Goal: Task Accomplishment & Management: Use online tool/utility

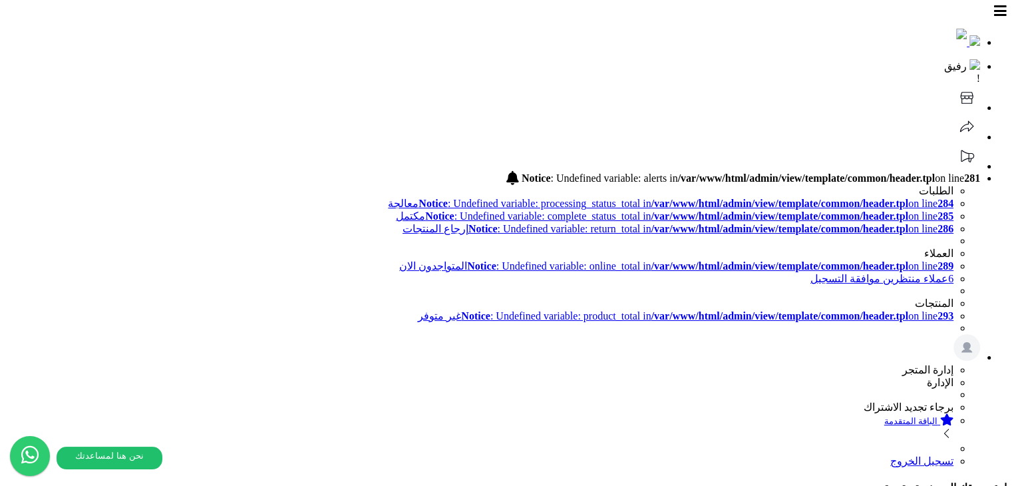
drag, startPoint x: 344, startPoint y: 273, endPoint x: 388, endPoint y: 284, distance: 45.2
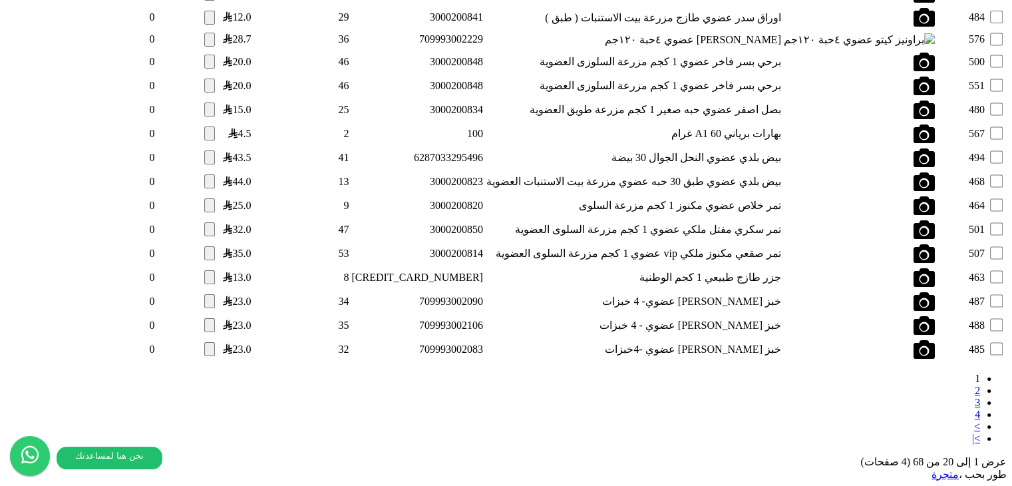
scroll to position [1752, 0]
click at [975, 408] on link "4" at bounding box center [977, 413] width 5 height 11
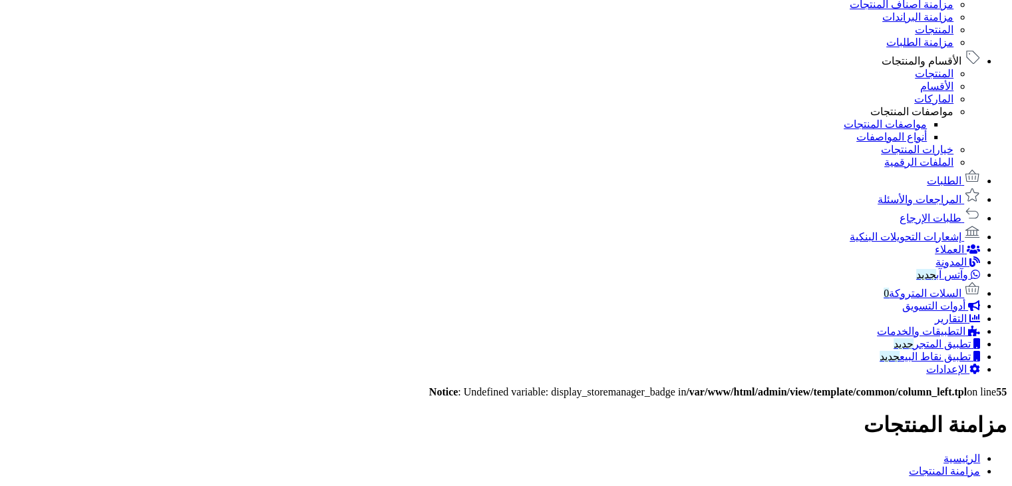
scroll to position [728, 0]
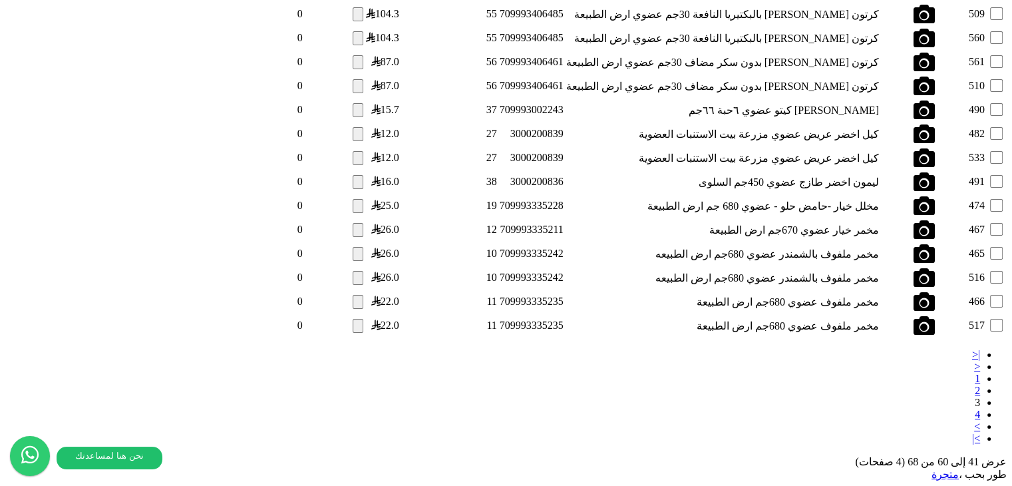
scroll to position [266, 0]
click at [975, 385] on link "2" at bounding box center [977, 390] width 5 height 11
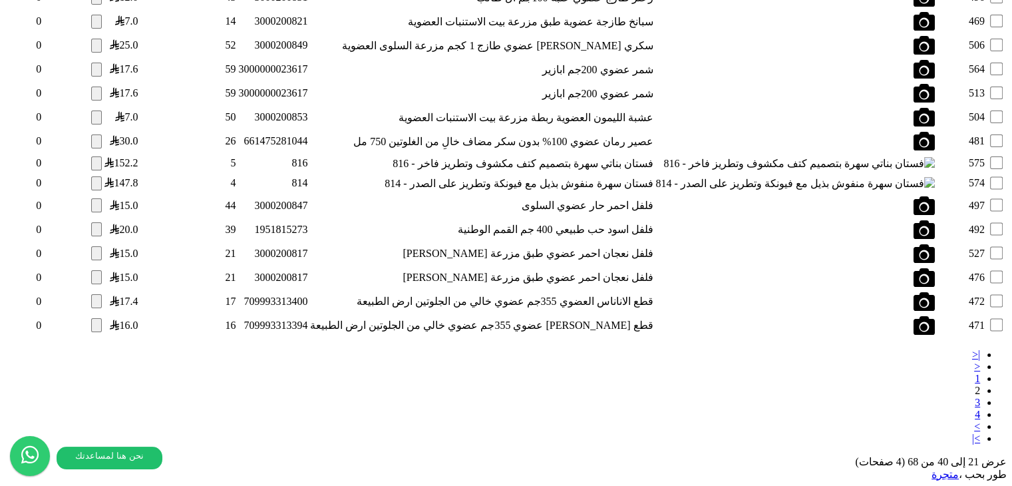
scroll to position [1752, 0]
click at [975, 373] on link "1" at bounding box center [977, 378] width 5 height 11
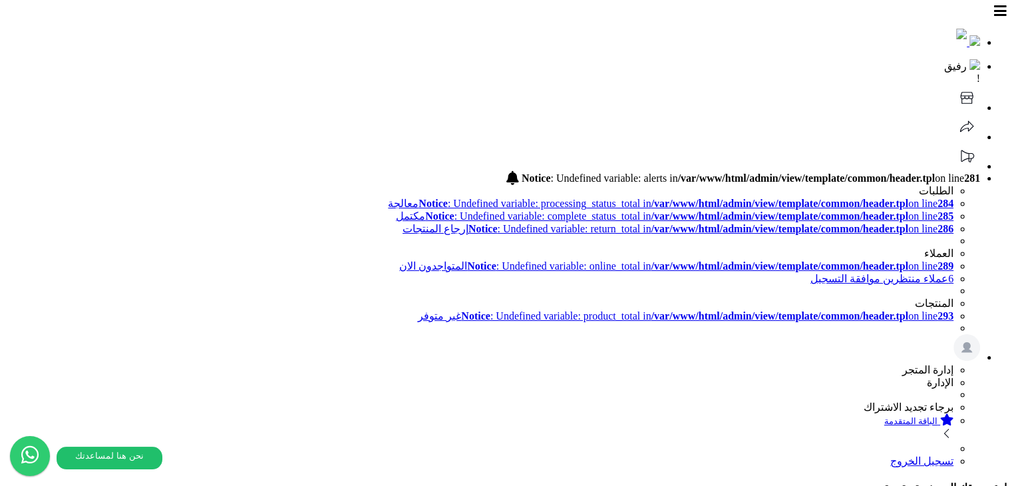
select select "*********"
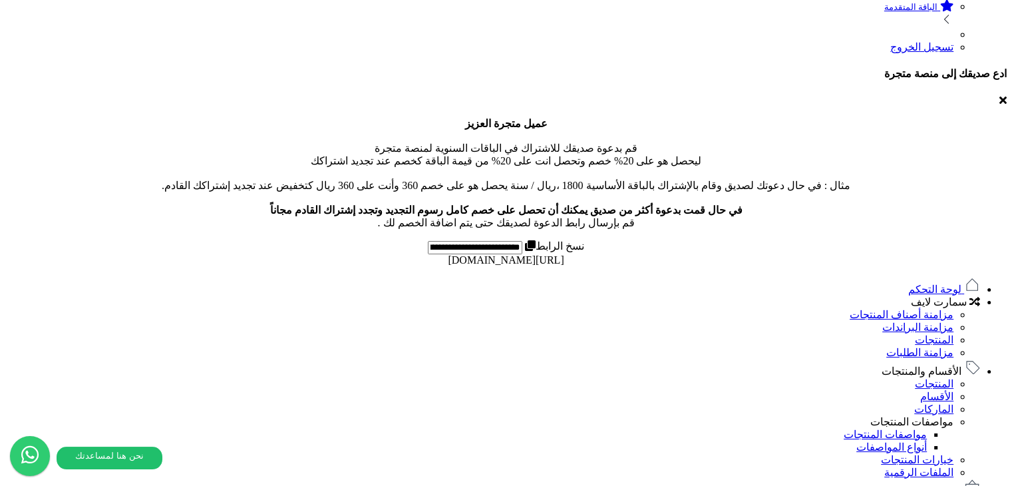
scroll to position [466, 0]
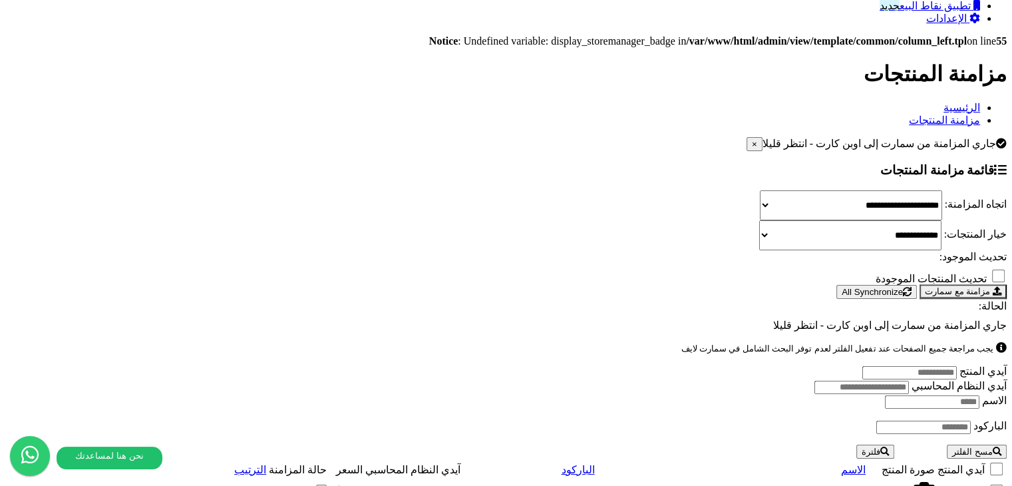
scroll to position [1078, 0]
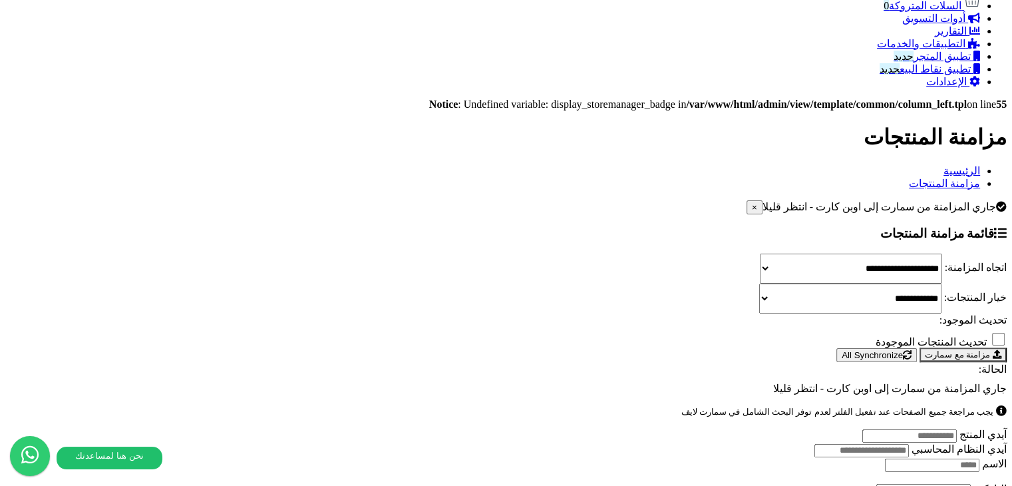
scroll to position [976, 0]
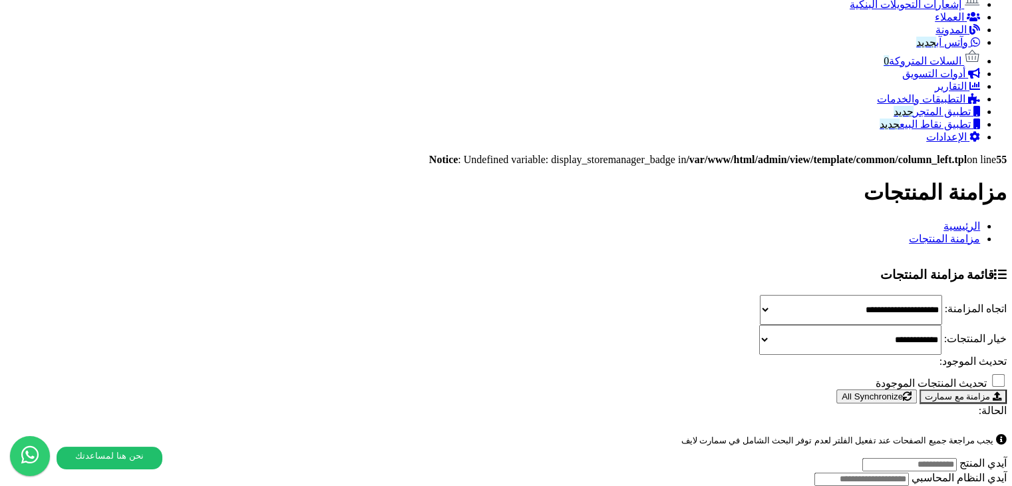
scroll to position [1023, 0]
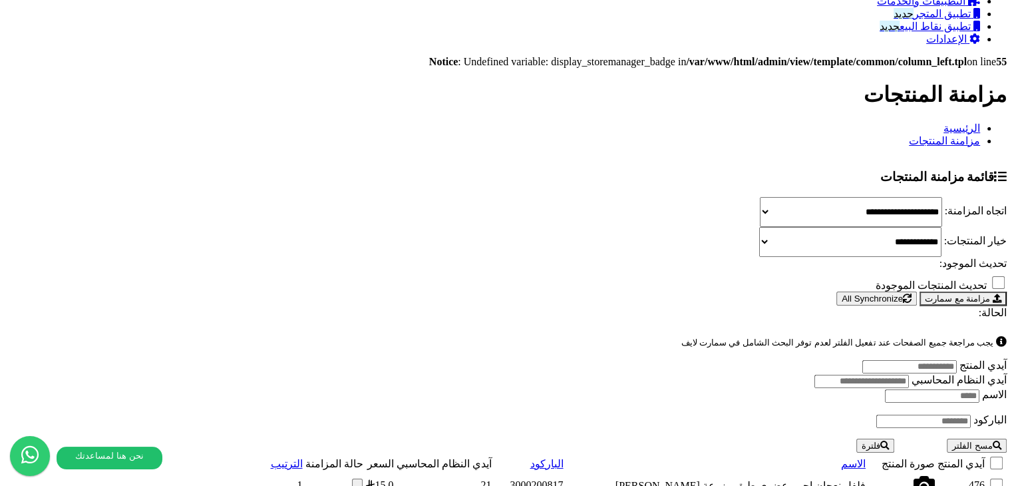
scroll to position [1056, 0]
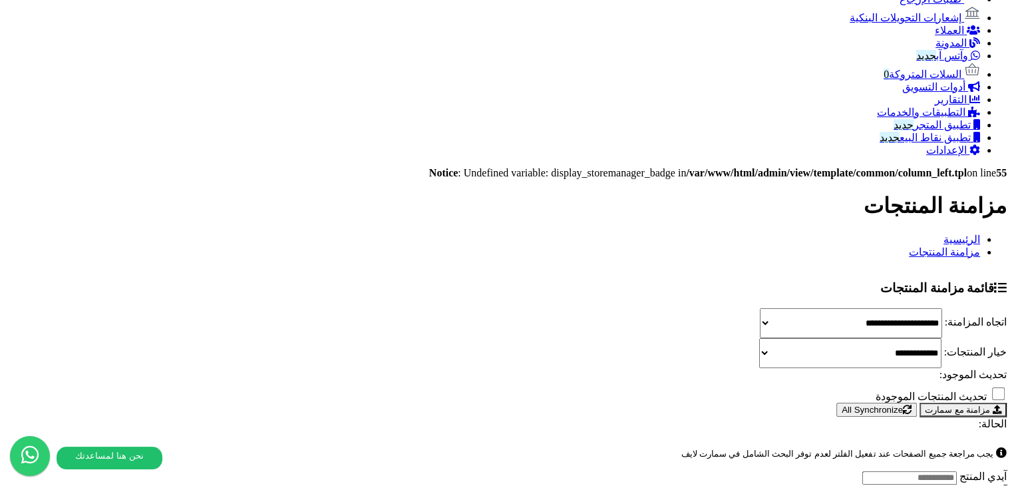
scroll to position [1088, 0]
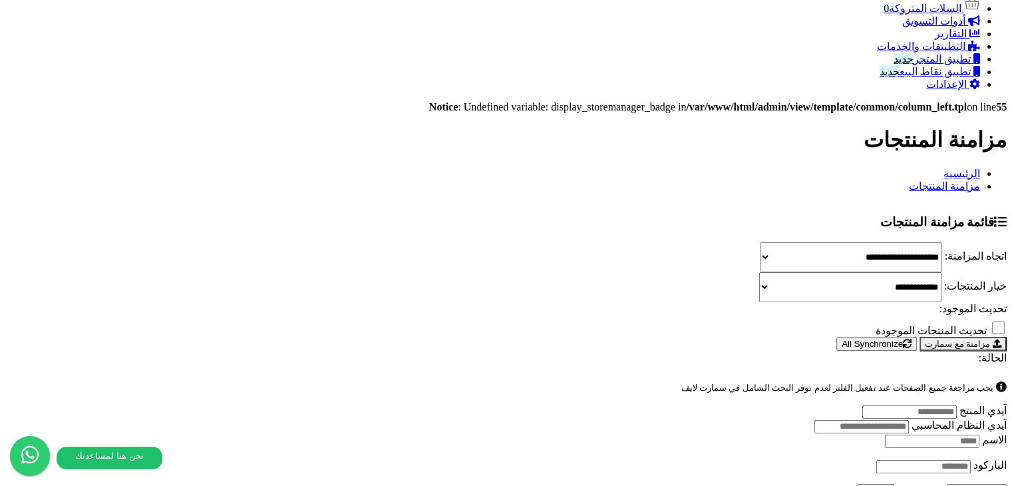
scroll to position [1088, 0]
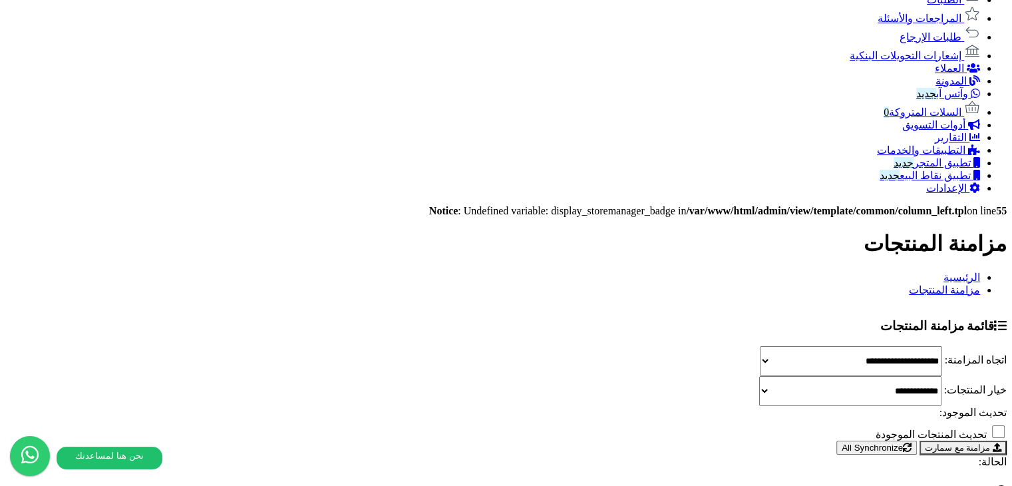
scroll to position [1056, 0]
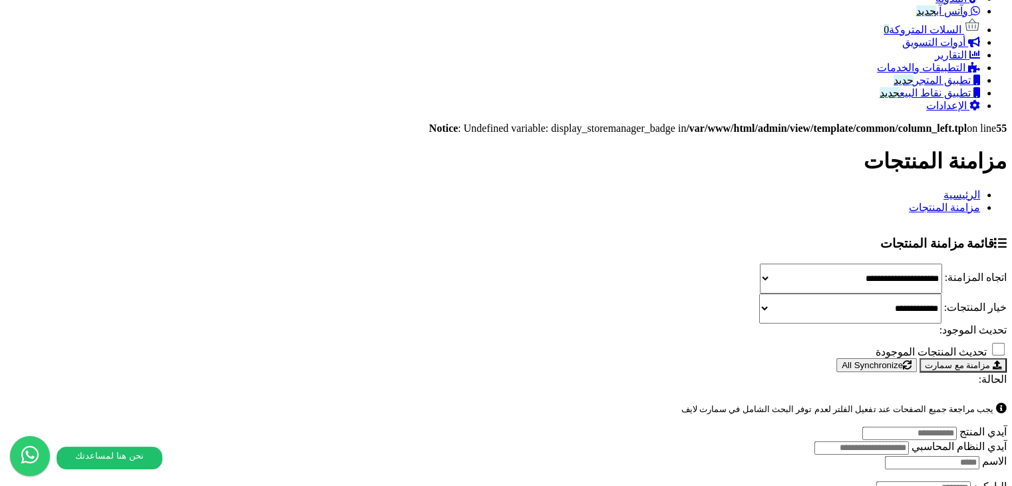
scroll to position [1023, 0]
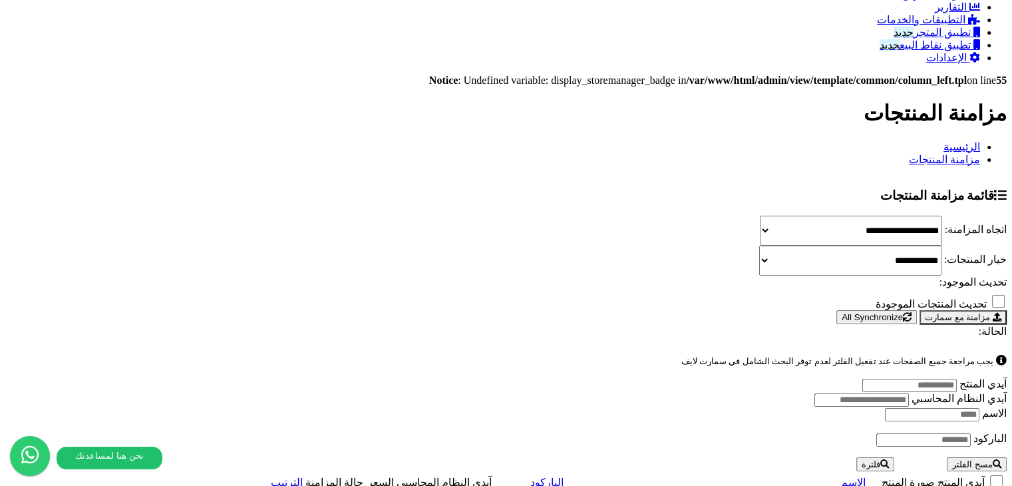
scroll to position [1056, 0]
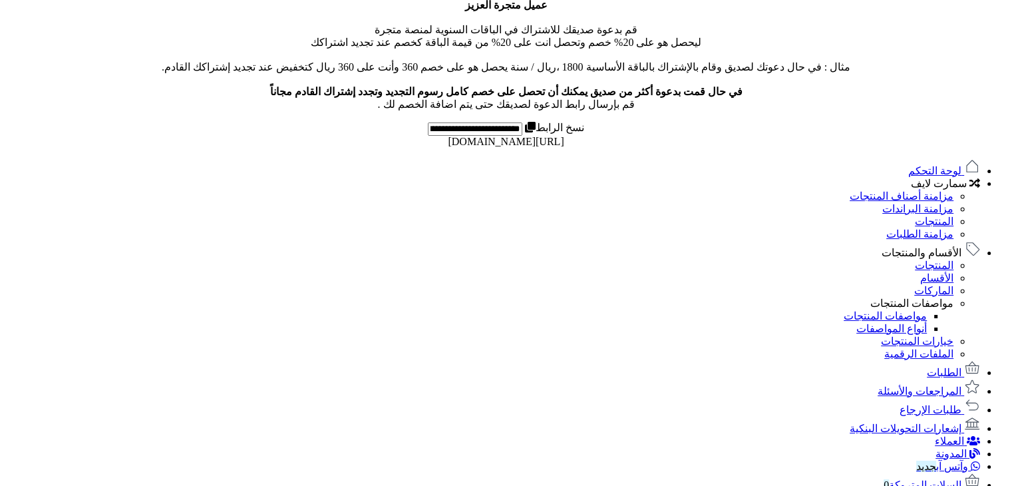
scroll to position [1022, 0]
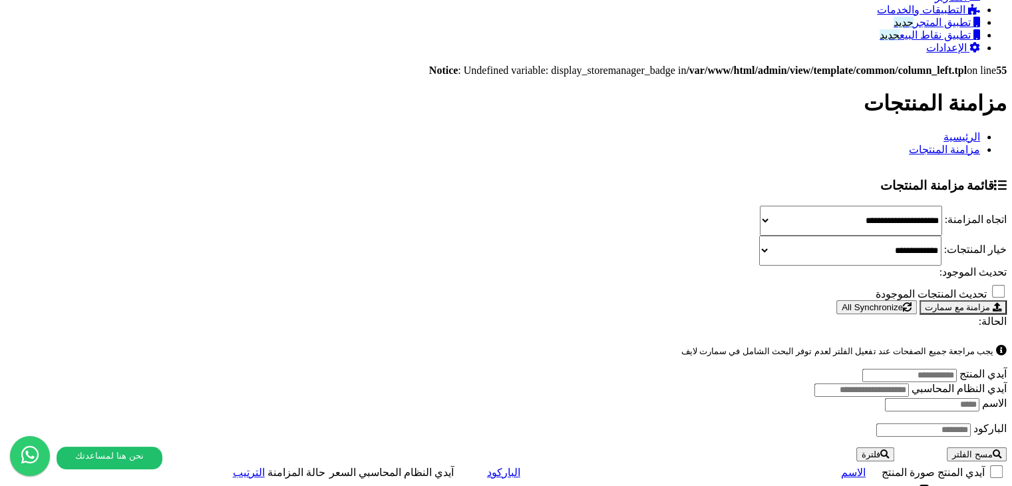
scroll to position [1088, 0]
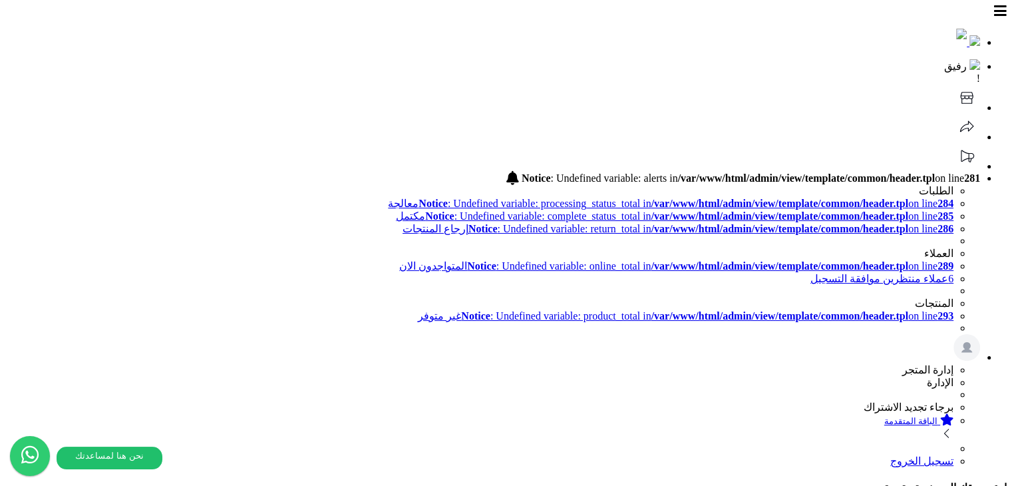
select select "*********"
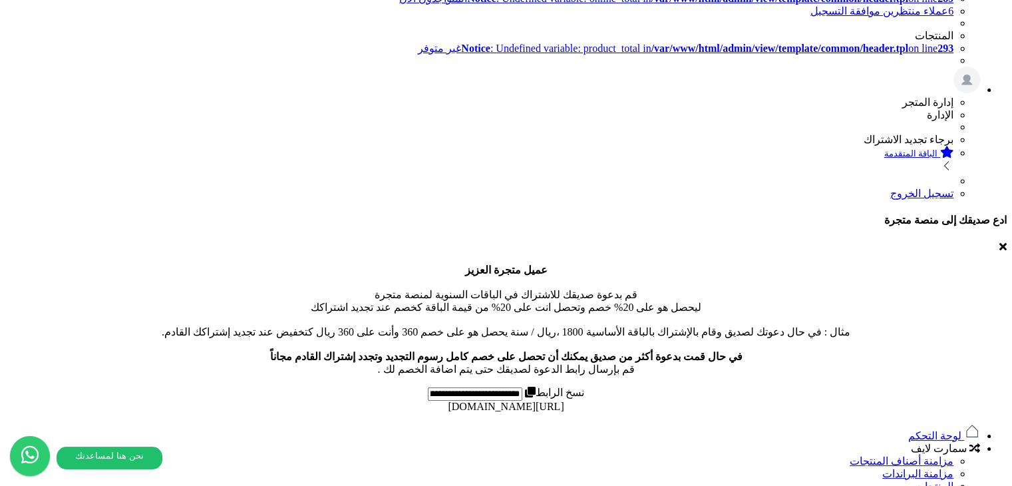
scroll to position [266, 0]
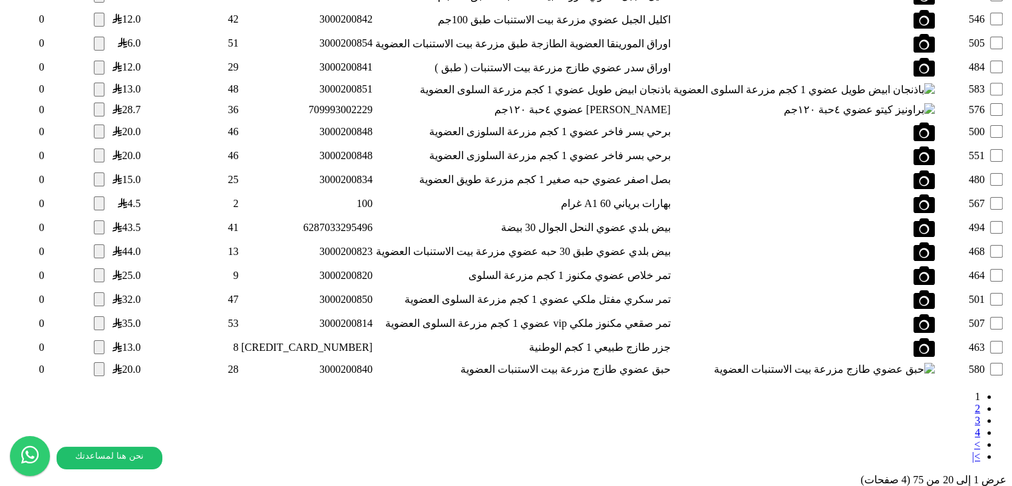
scroll to position [1774, 0]
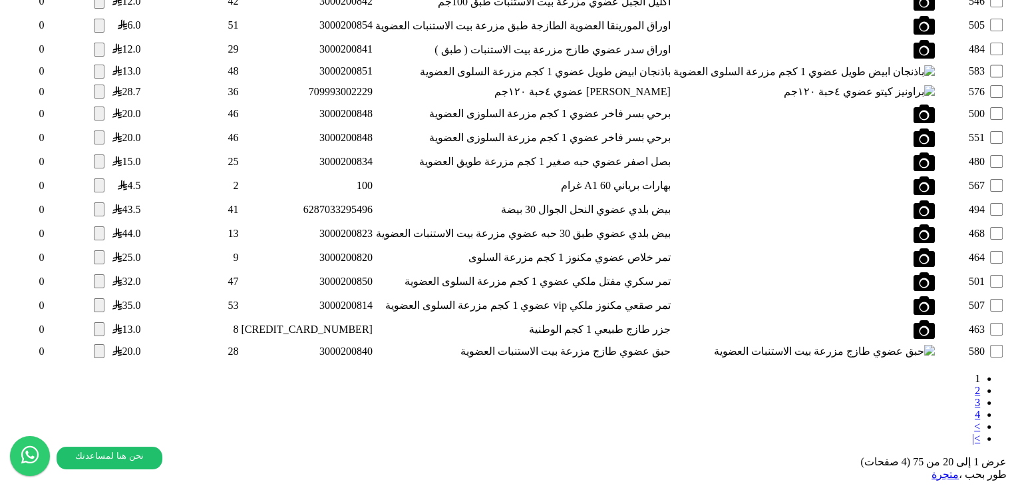
click at [975, 408] on link "4" at bounding box center [977, 413] width 5 height 11
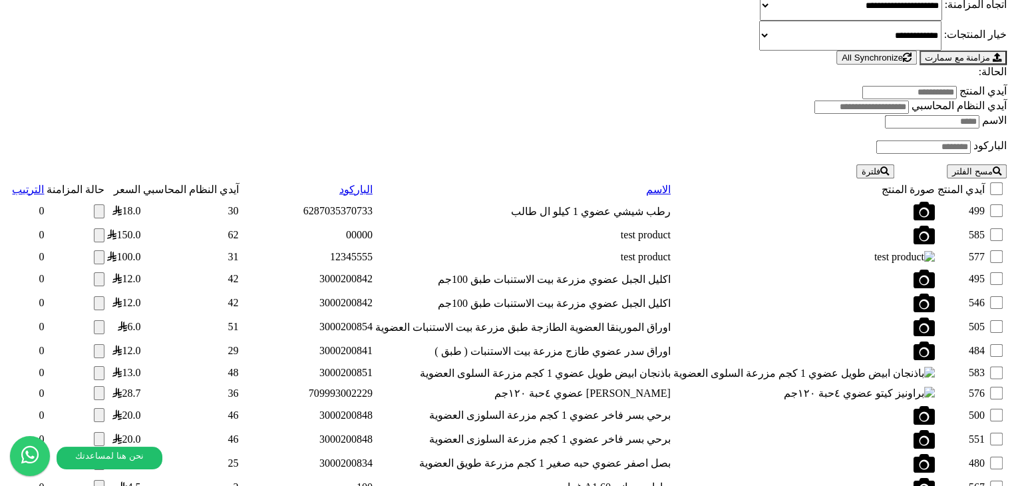
scroll to position [1242, 0]
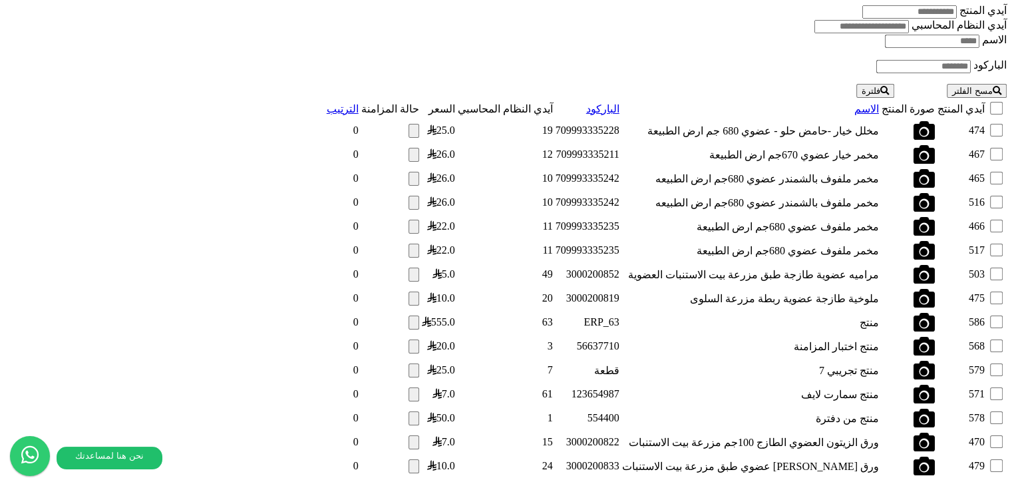
scroll to position [1341, 0]
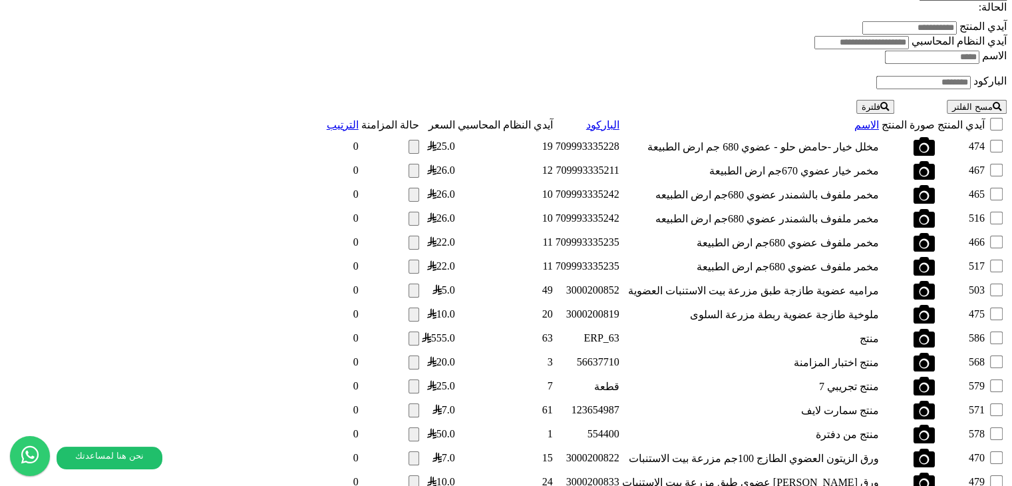
scroll to position [1280, 0]
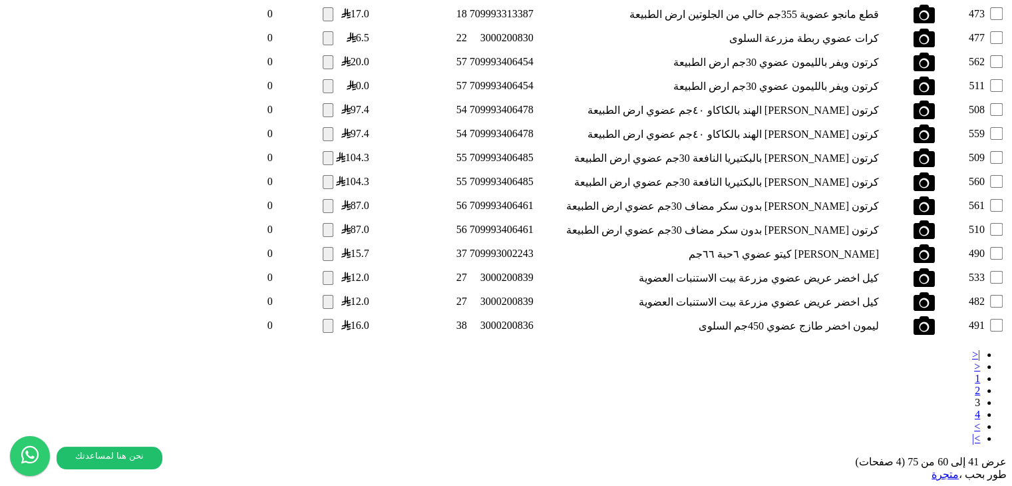
scroll to position [1730, 0]
click at [975, 385] on link "2" at bounding box center [977, 390] width 5 height 11
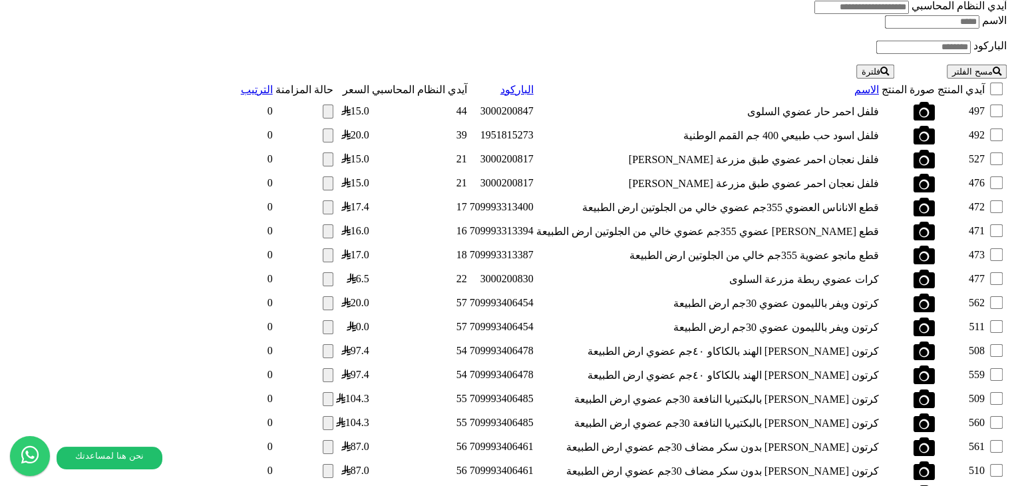
scroll to position [1331, 0]
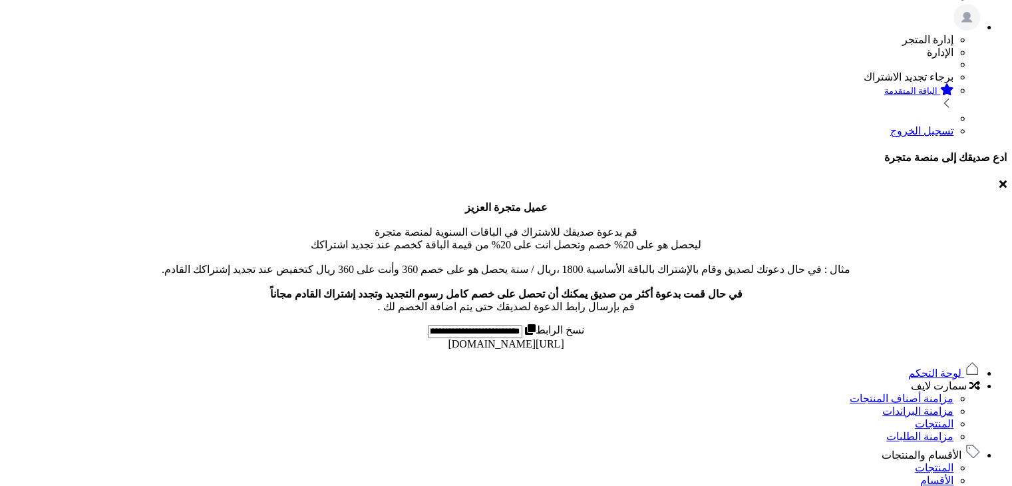
scroll to position [333, 0]
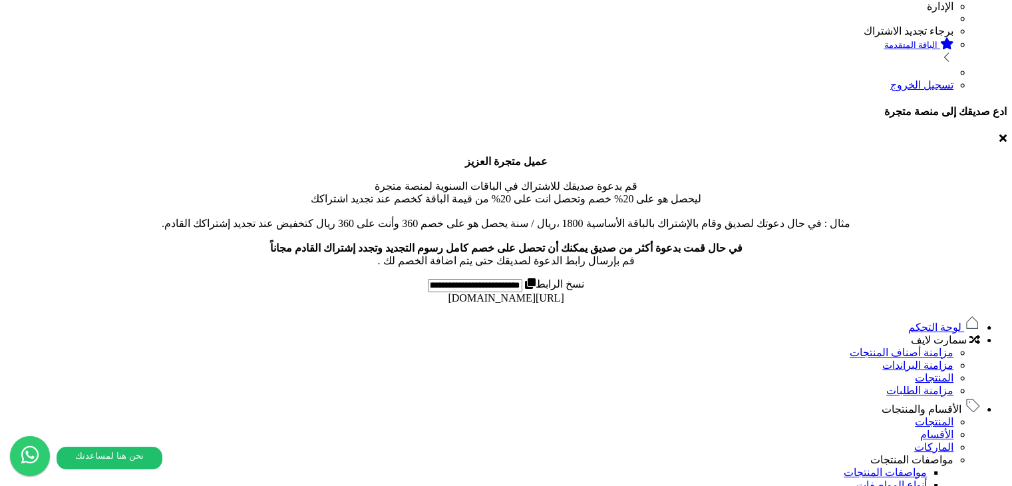
scroll to position [399, 0]
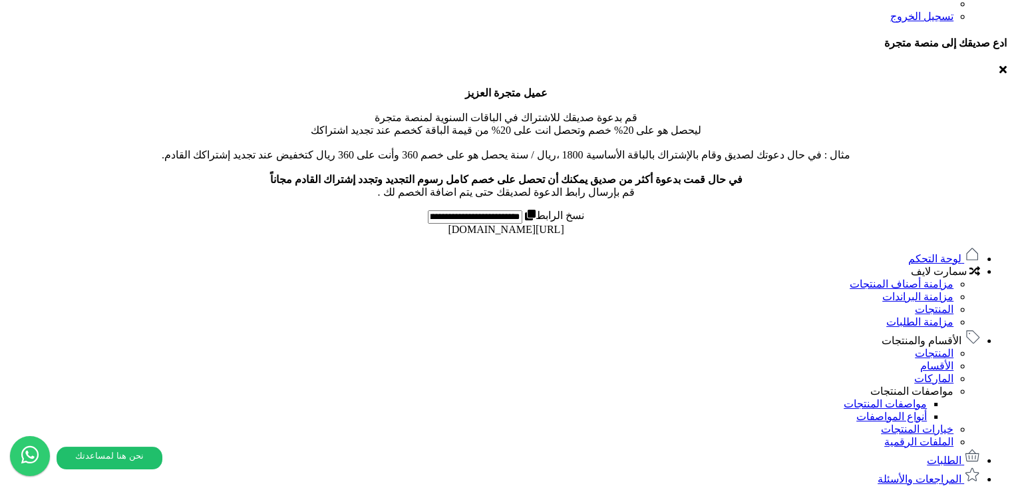
scroll to position [466, 0]
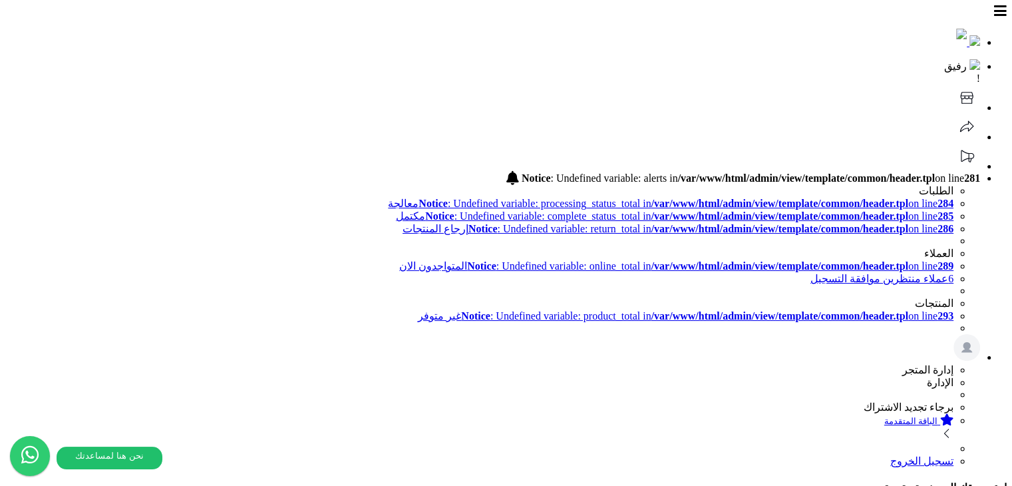
scroll to position [333, 0]
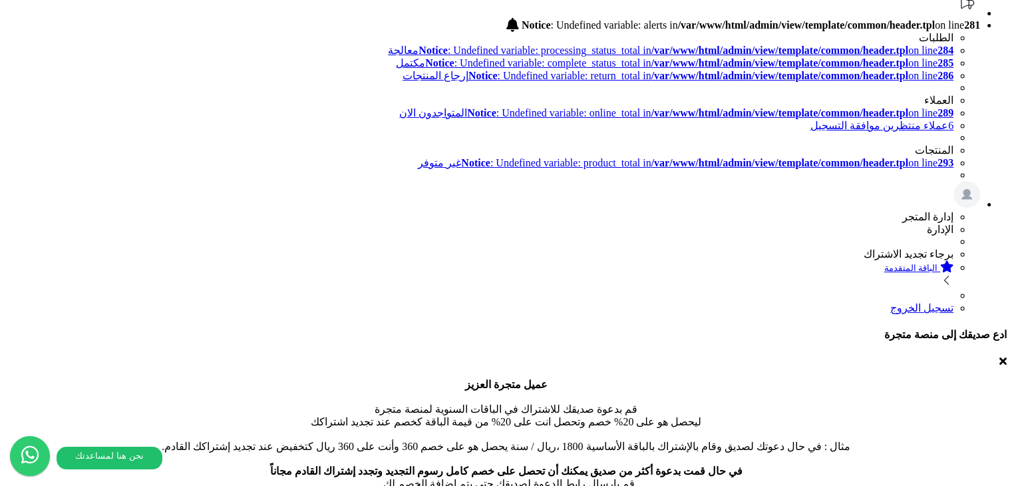
scroll to position [0, 0]
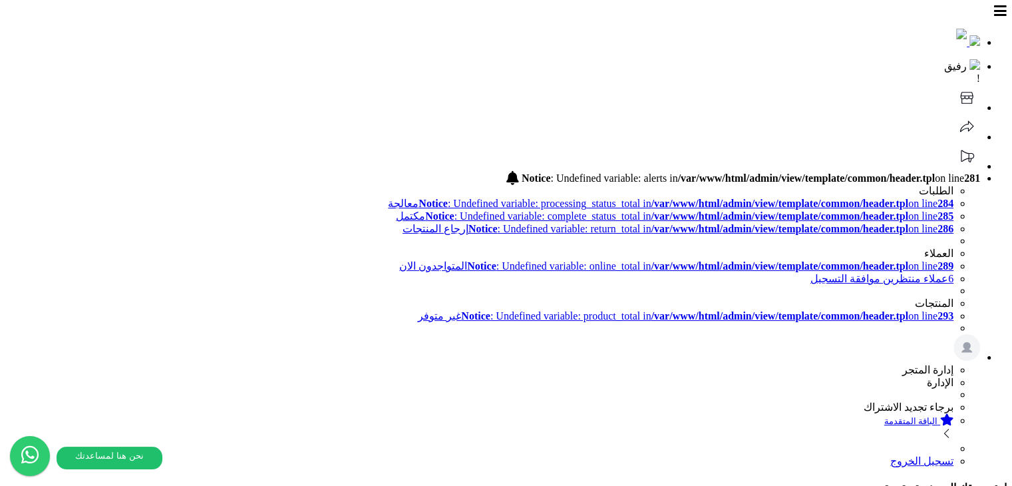
select select "*********"
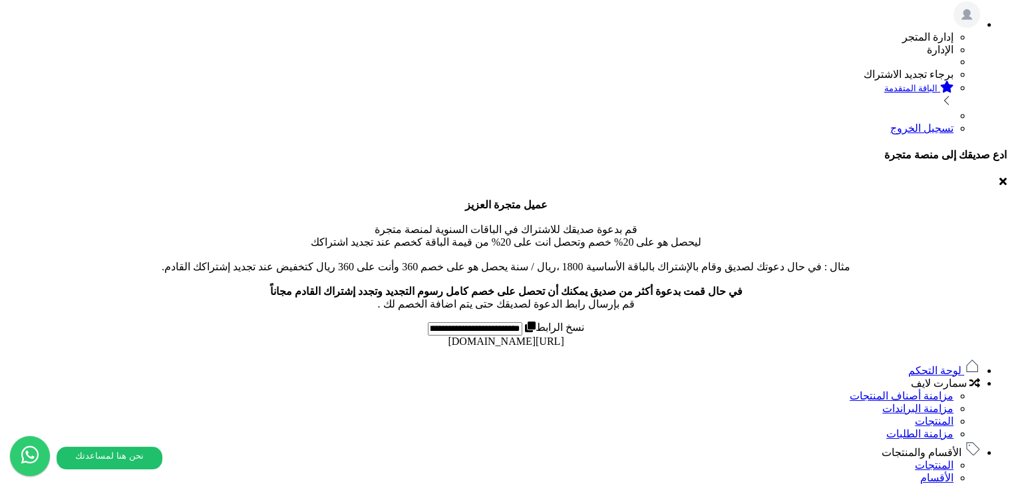
scroll to position [399, 0]
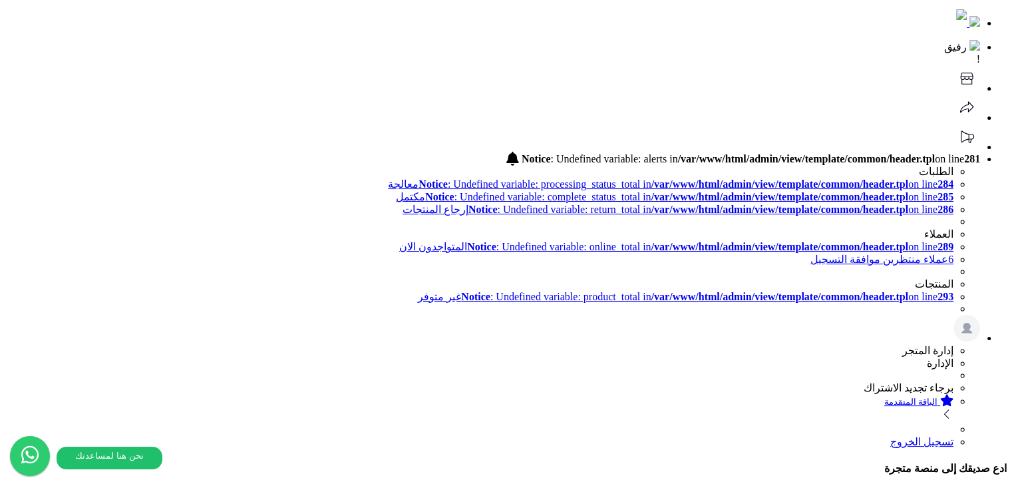
scroll to position [0, 0]
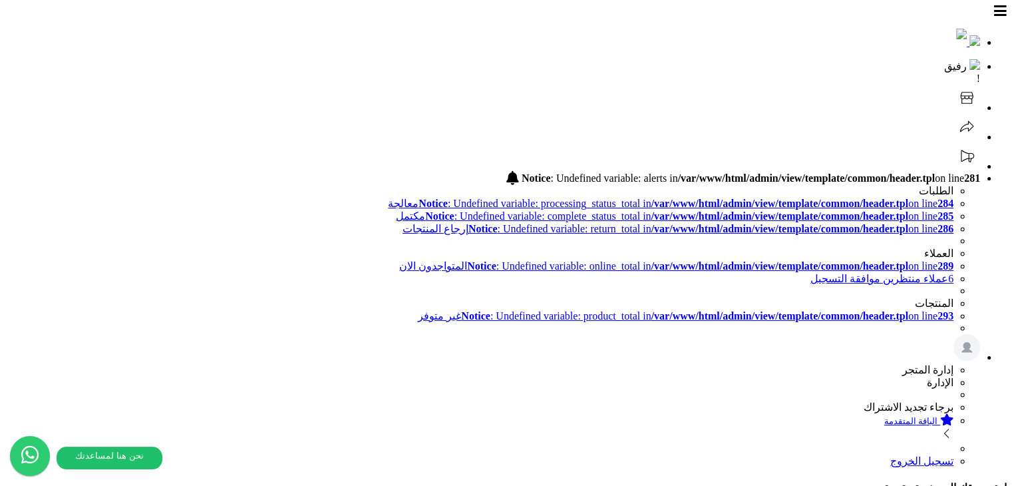
select select "*********"
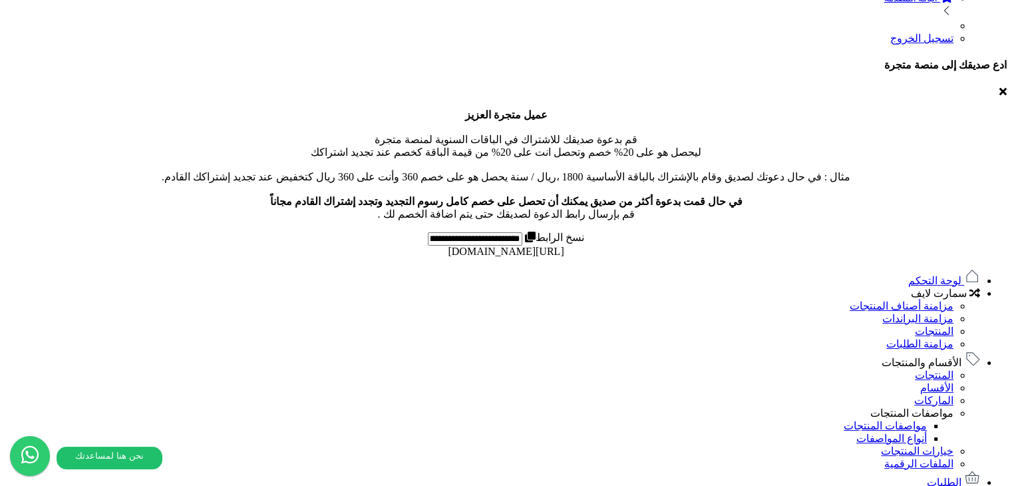
scroll to position [399, 0]
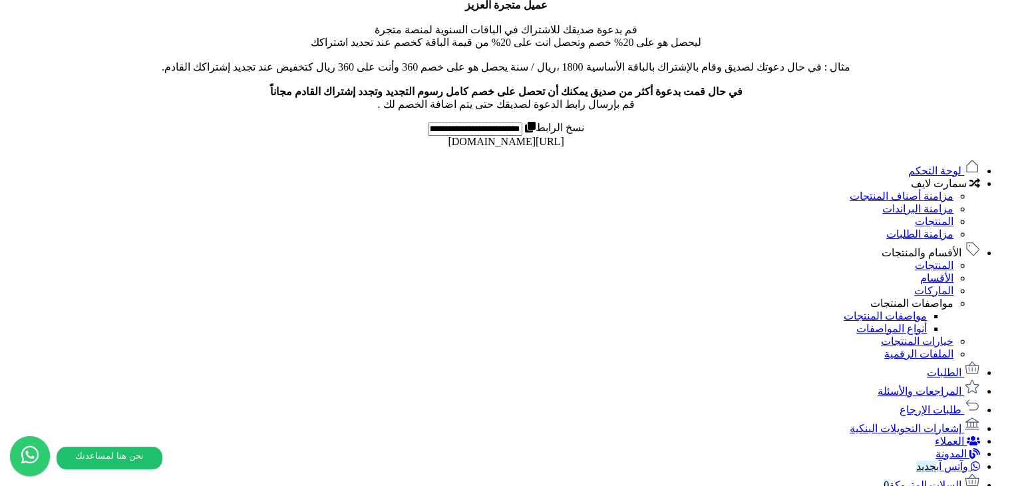
scroll to position [333, 0]
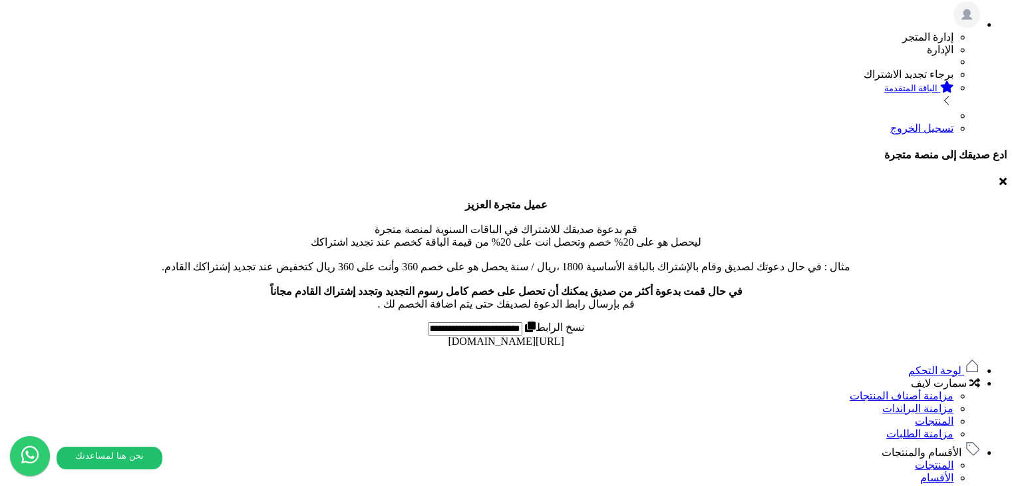
click at [925, 446] on span "الأقسام والمنتجات" at bounding box center [921, 451] width 80 height 11
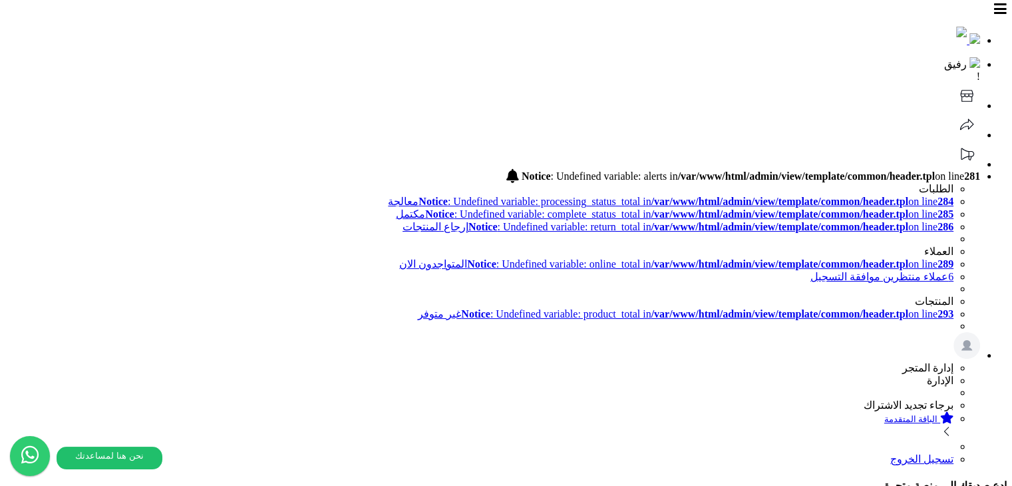
scroll to position [0, 0]
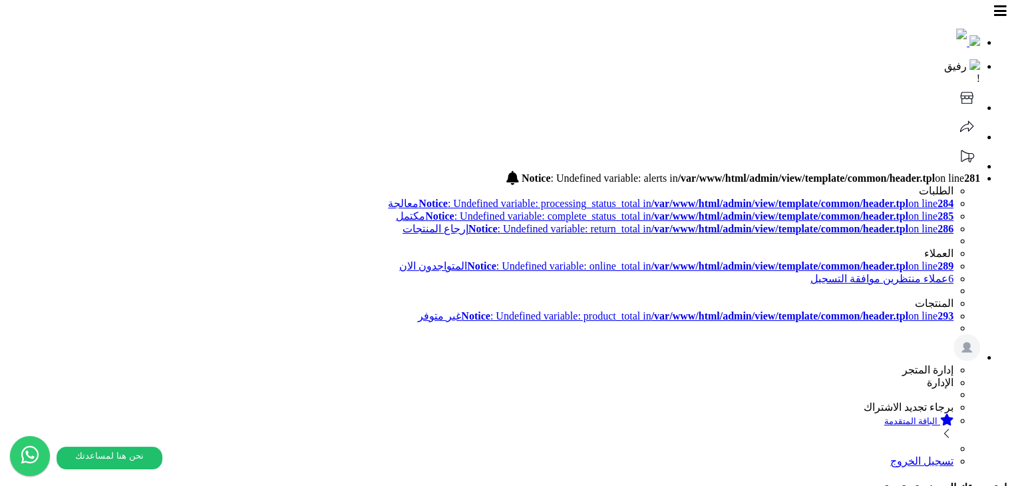
select select "*********"
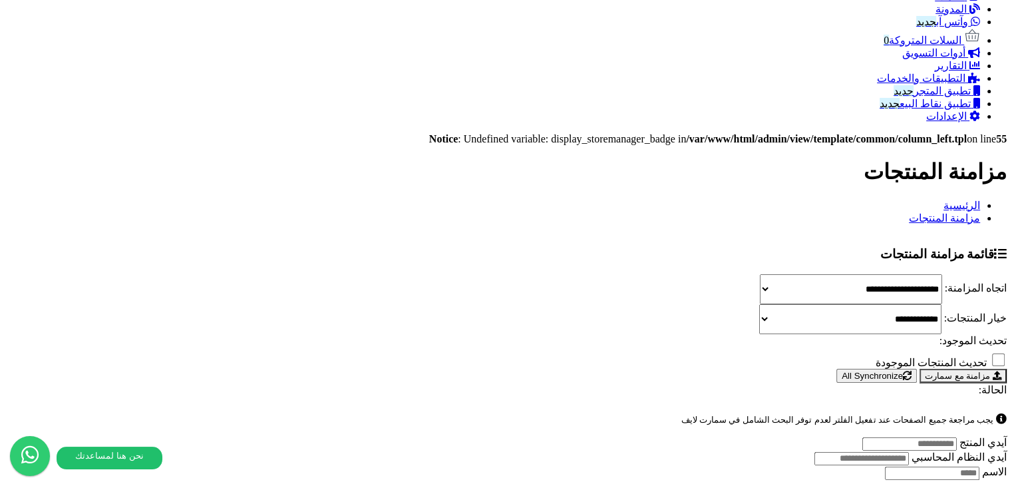
scroll to position [1034, 0]
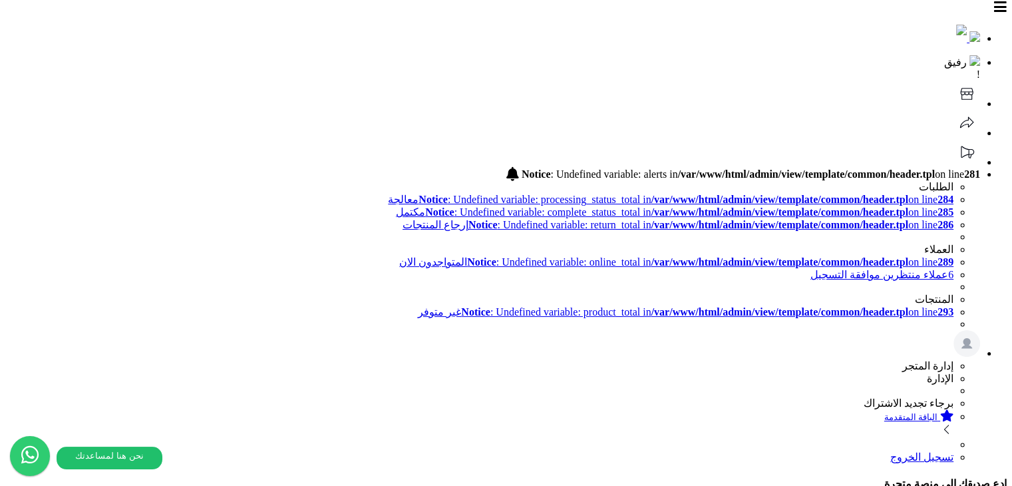
scroll to position [0, 0]
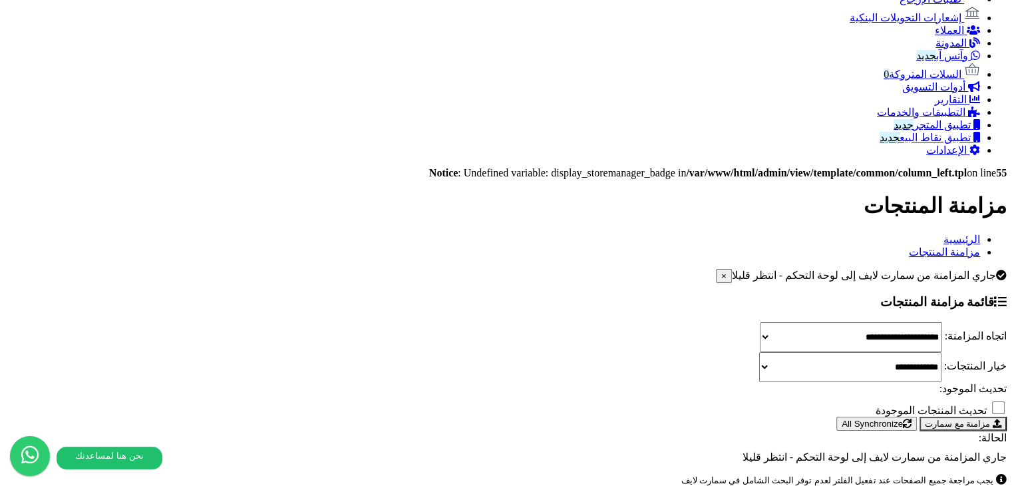
scroll to position [998, 0]
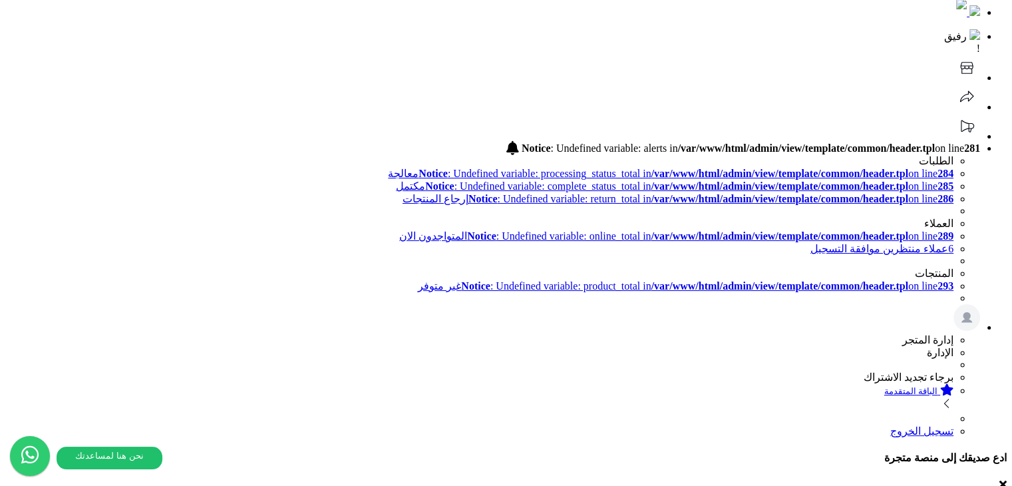
scroll to position [0, 0]
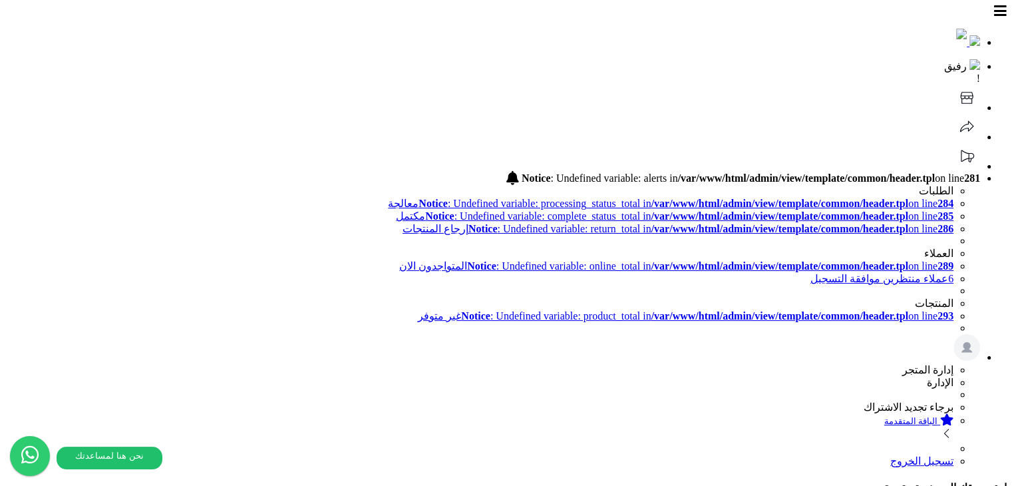
drag, startPoint x: 534, startPoint y: 115, endPoint x: 826, endPoint y: 130, distance: 291.7
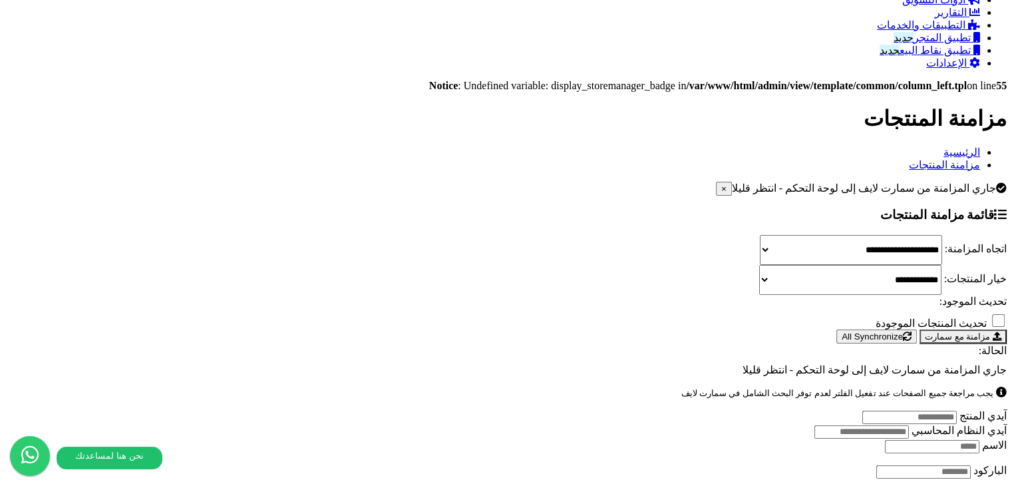
scroll to position [1078, 0]
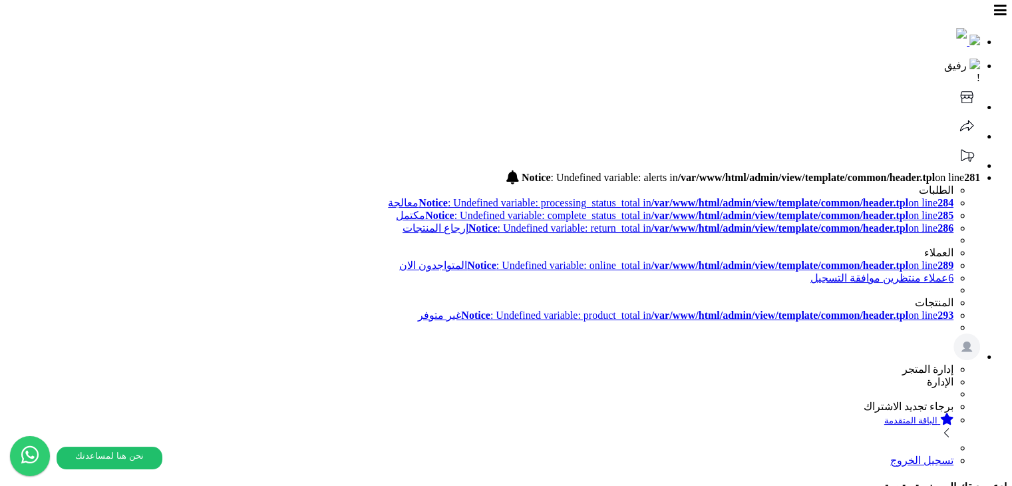
scroll to position [0, 0]
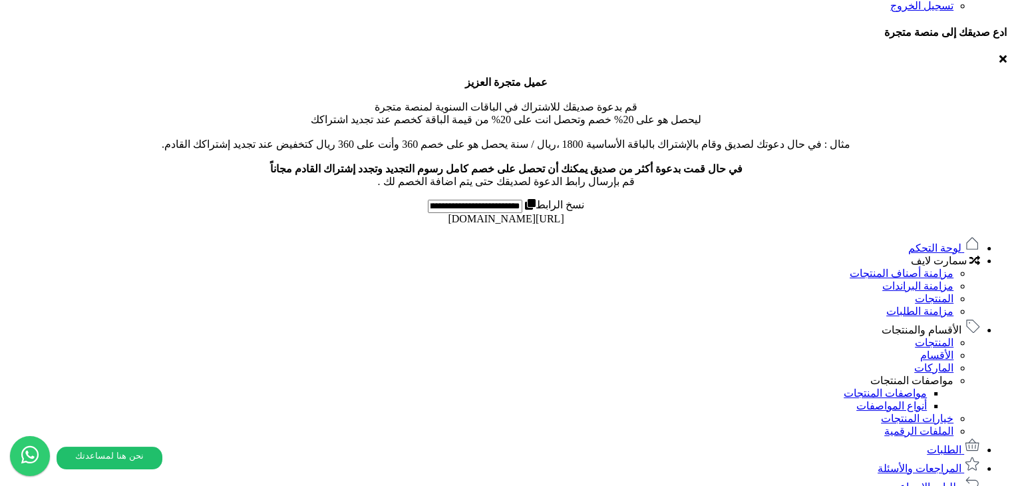
scroll to position [532, 0]
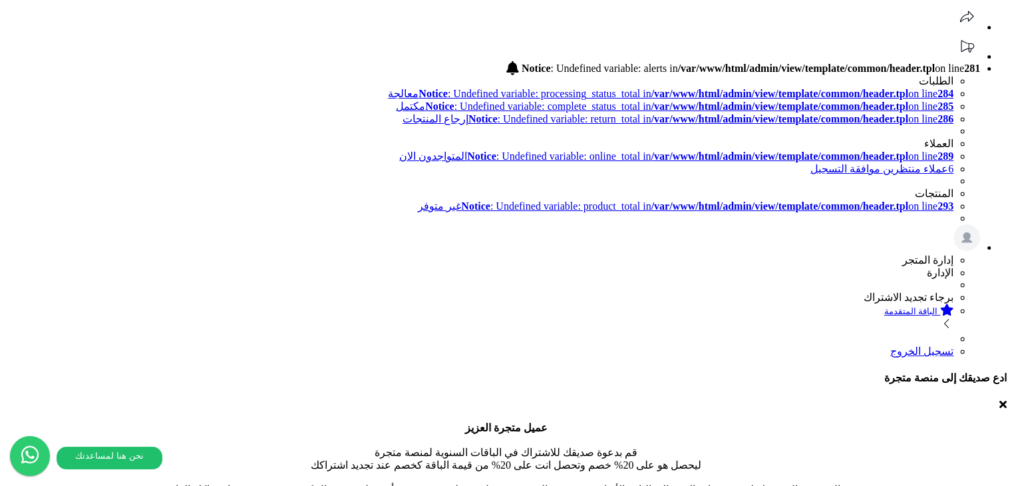
scroll to position [0, 0]
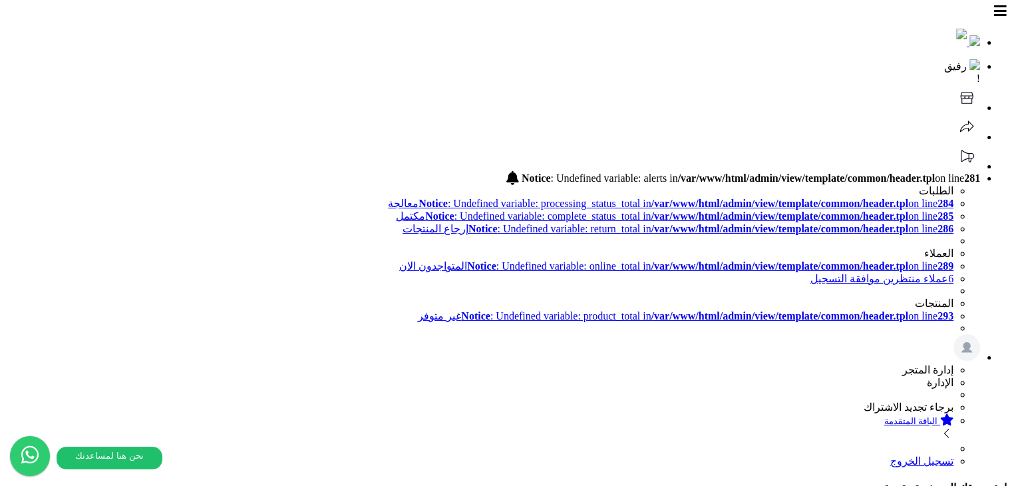
copy label "الحالة"
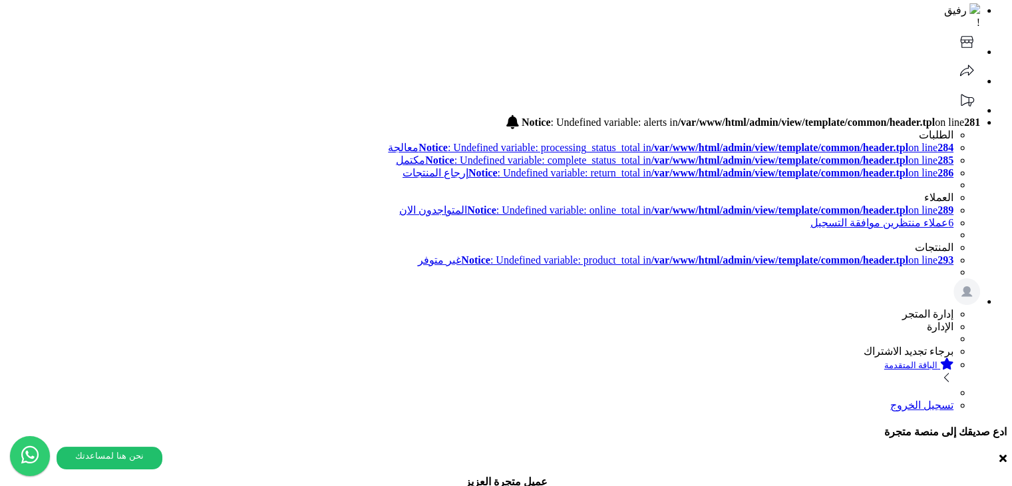
scroll to position [200, 0]
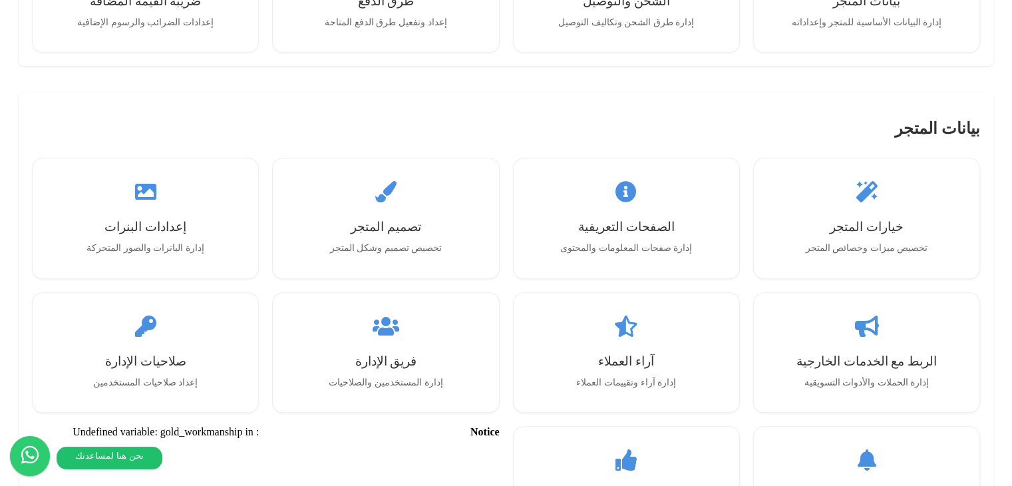
scroll to position [1464, 0]
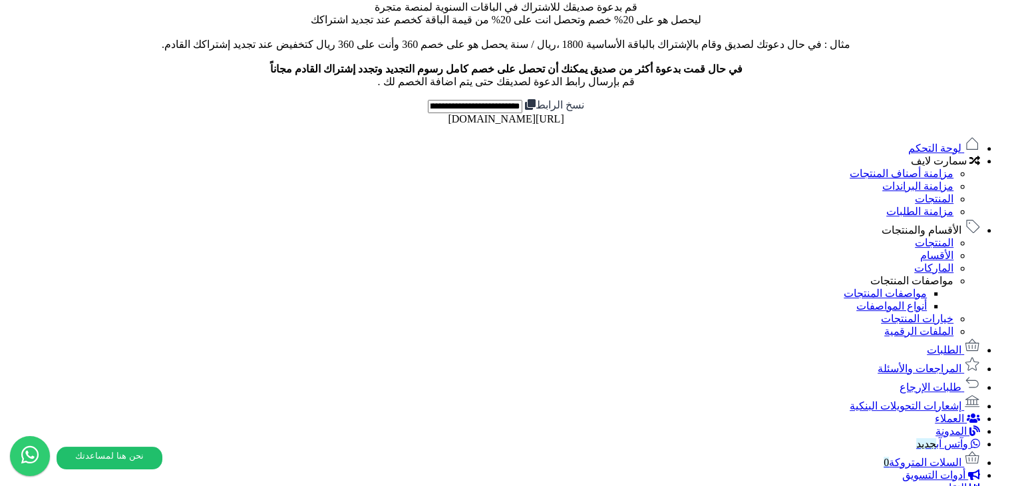
scroll to position [532, 0]
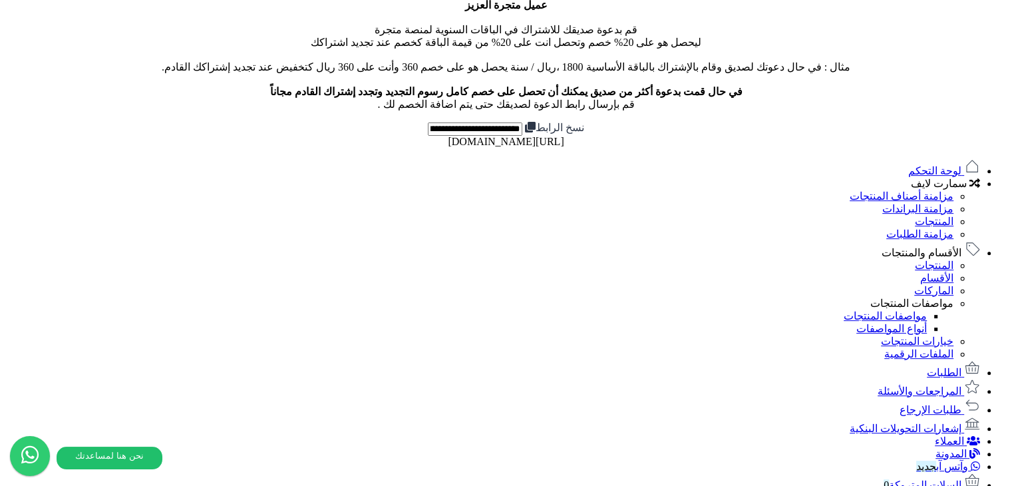
drag, startPoint x: 541, startPoint y: 248, endPoint x: 714, endPoint y: 250, distance: 173.0
type input "*"
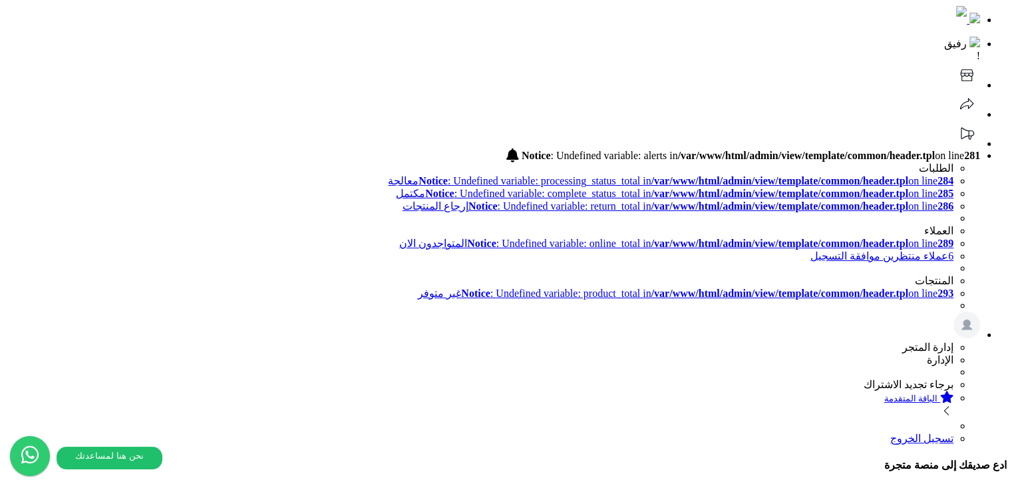
scroll to position [0, 0]
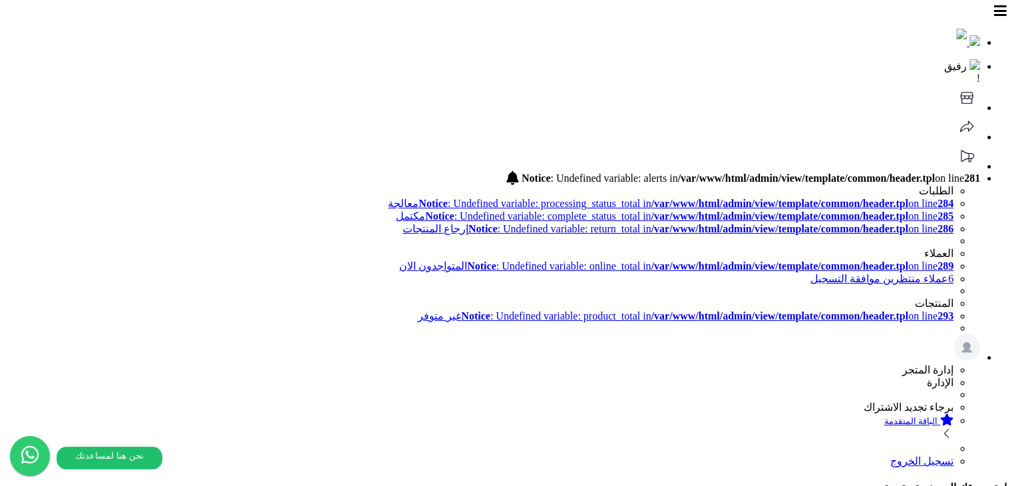
type input "**********"
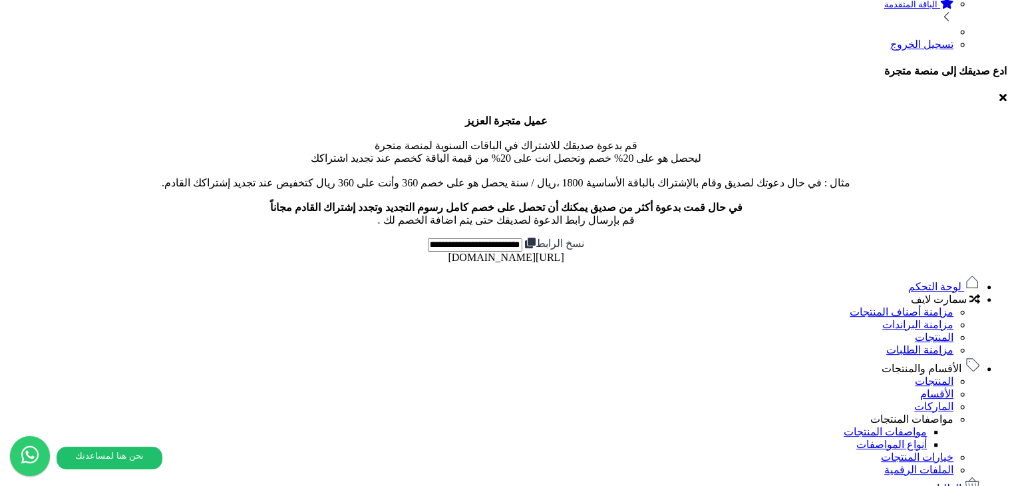
scroll to position [399, 0]
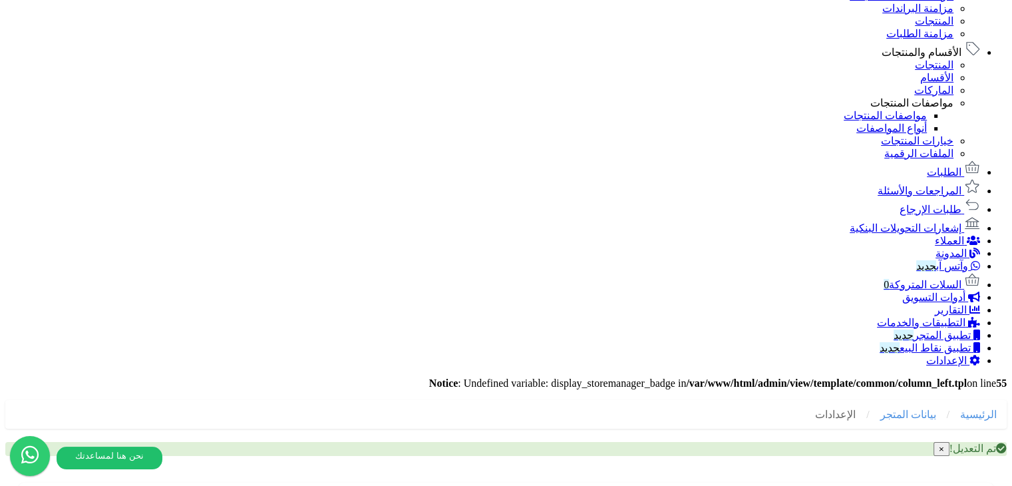
scroll to position [732, 0]
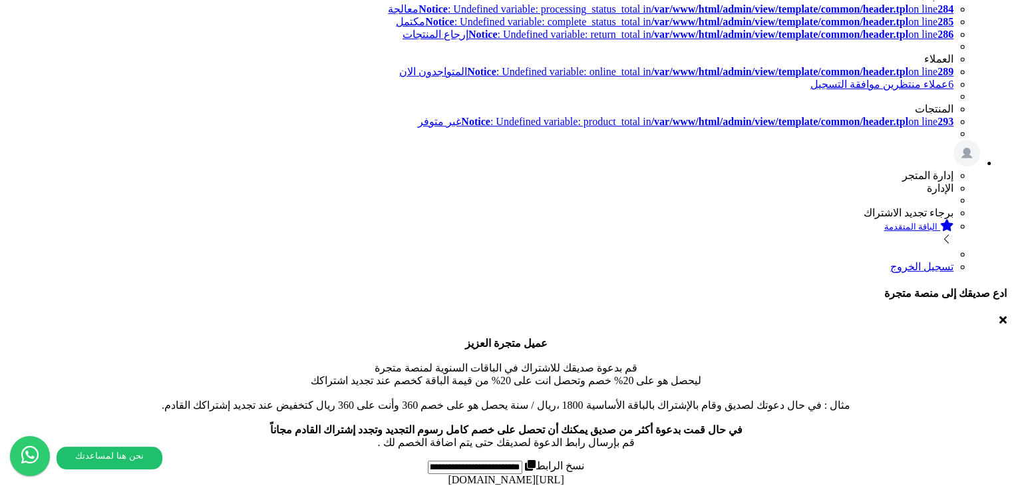
scroll to position [0, 0]
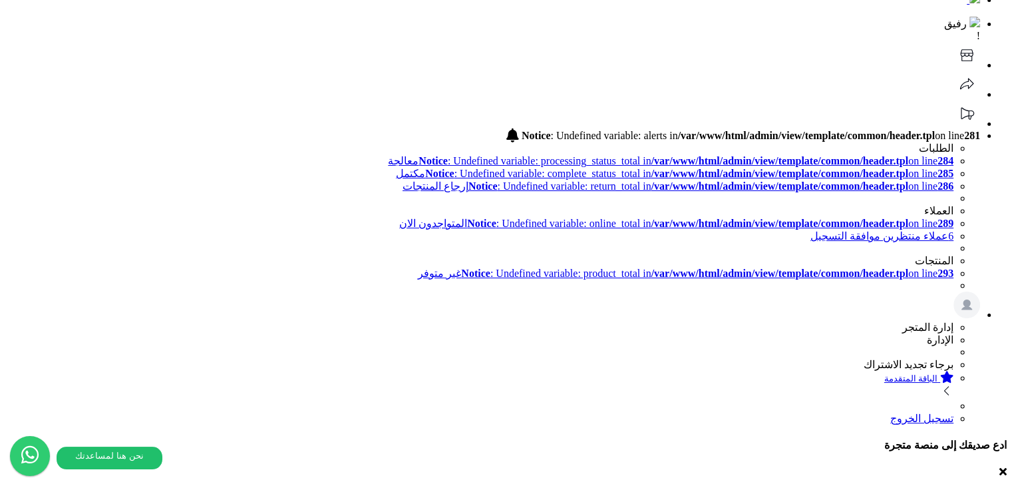
scroll to position [67, 0]
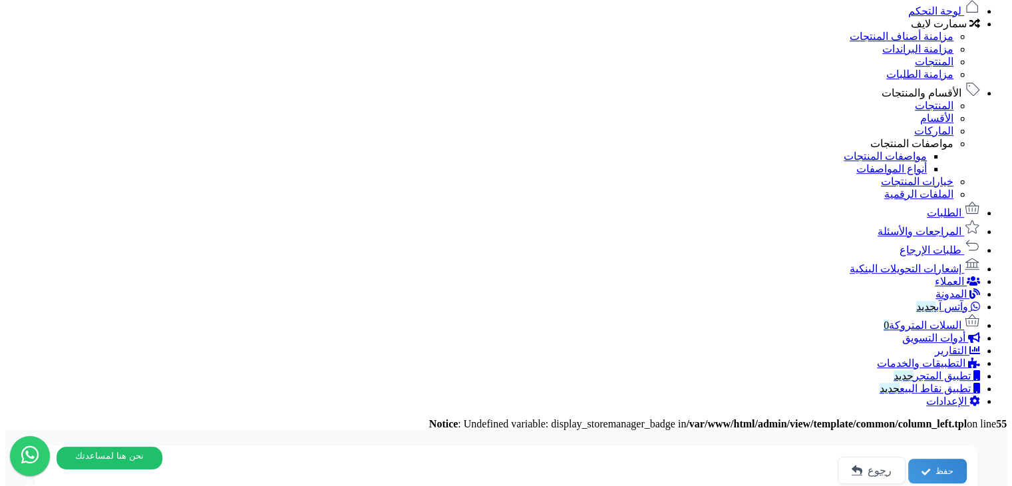
scroll to position [466, 0]
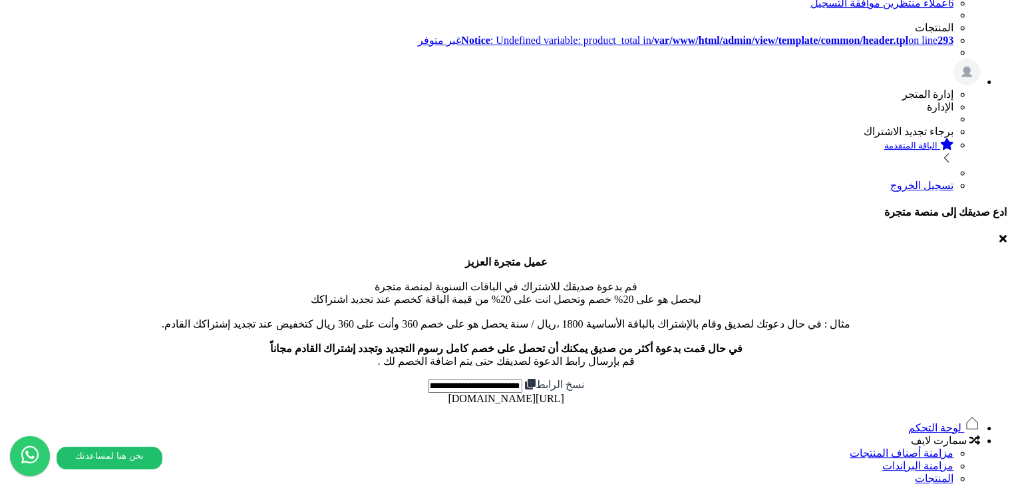
scroll to position [67, 0]
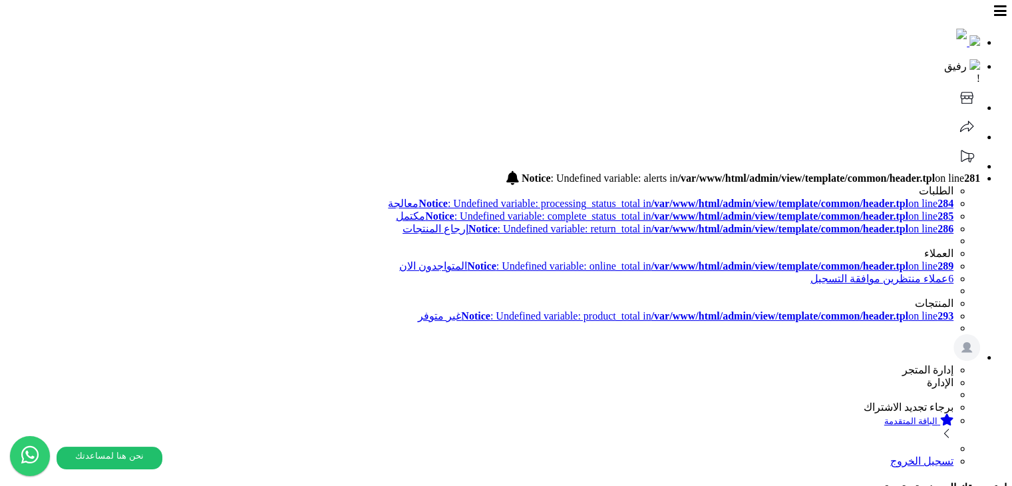
select select "*********"
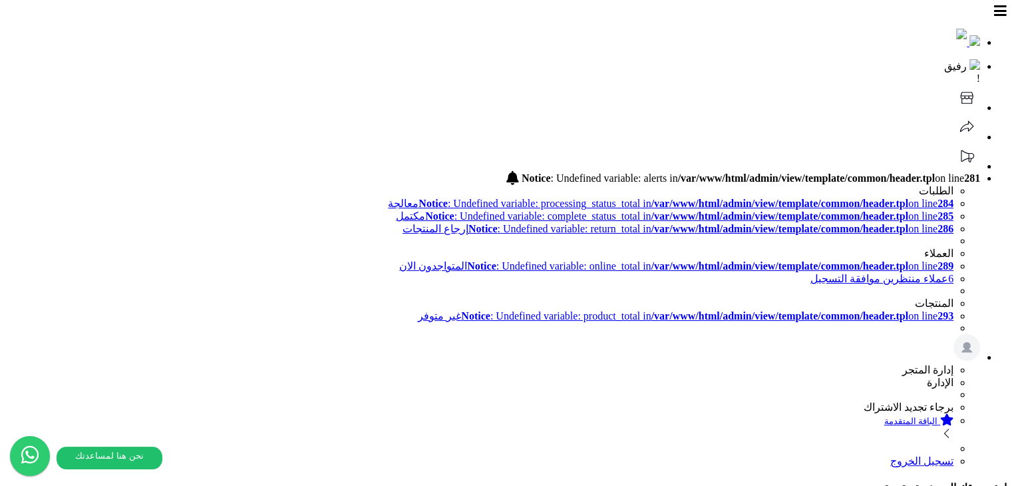
select select "*********"
drag, startPoint x: 504, startPoint y: 165, endPoint x: 512, endPoint y: 165, distance: 8.6
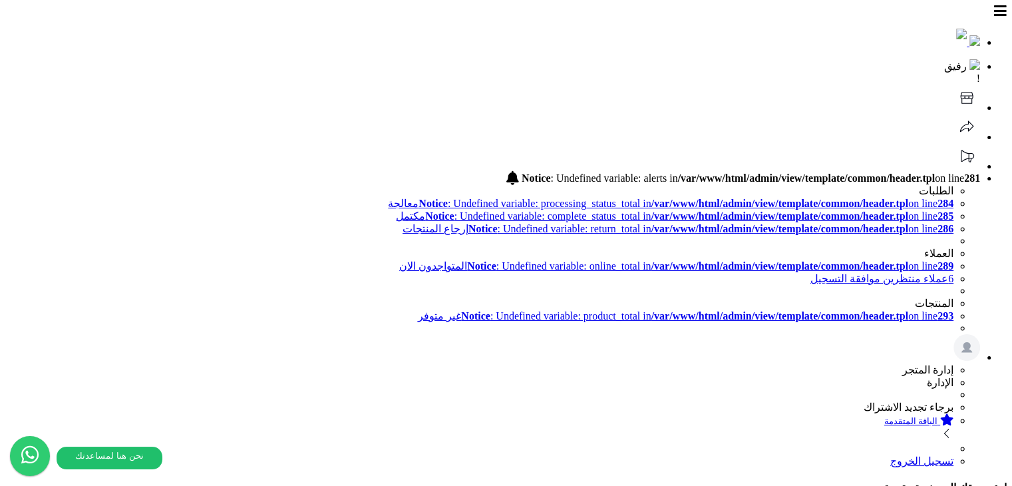
select select "*********"
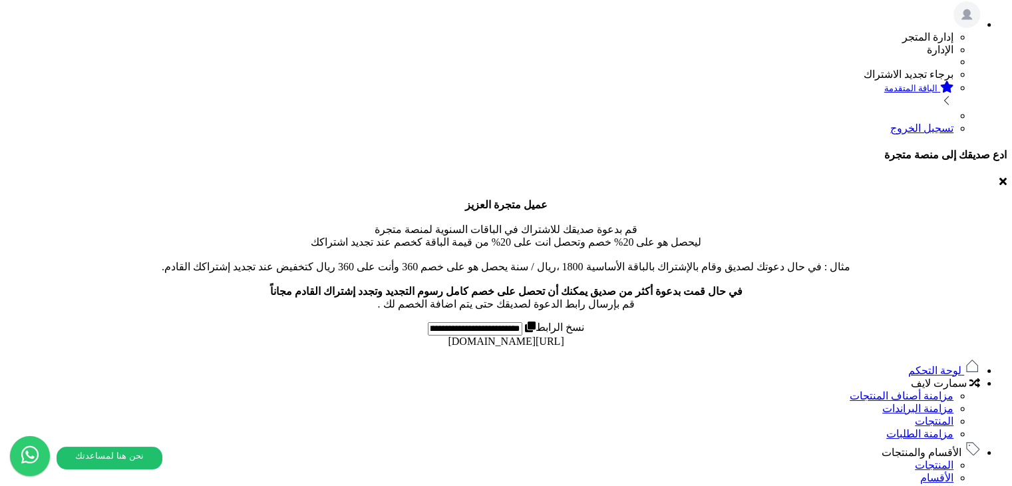
scroll to position [466, 0]
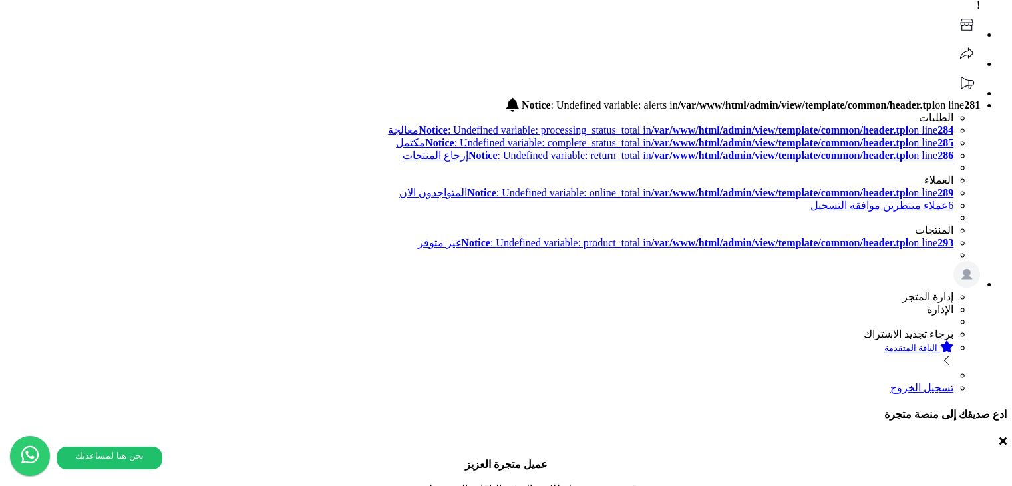
scroll to position [0, 0]
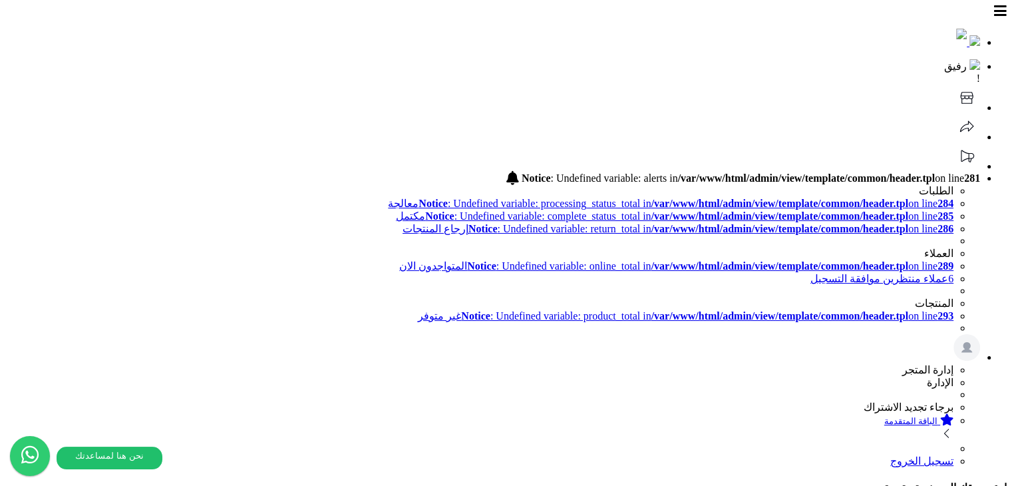
copy b "smarterp_order"
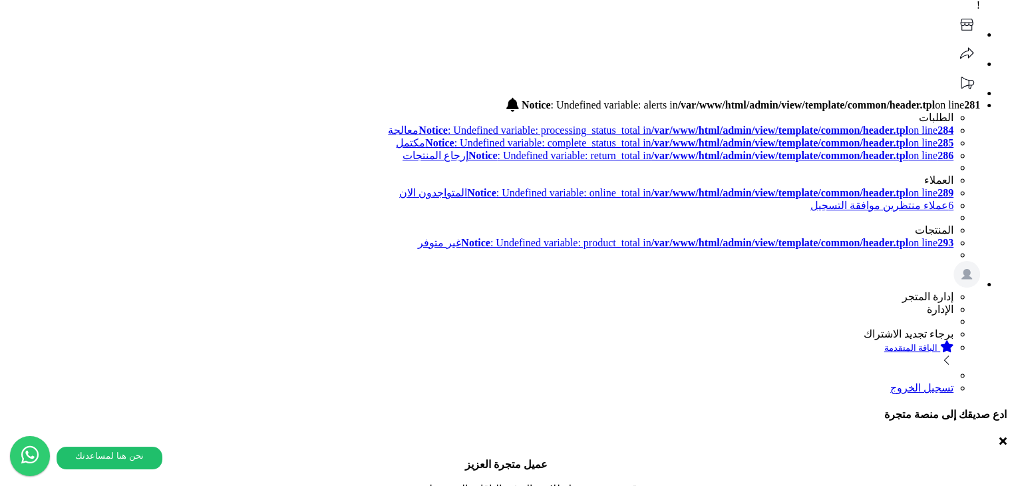
scroll to position [67, 0]
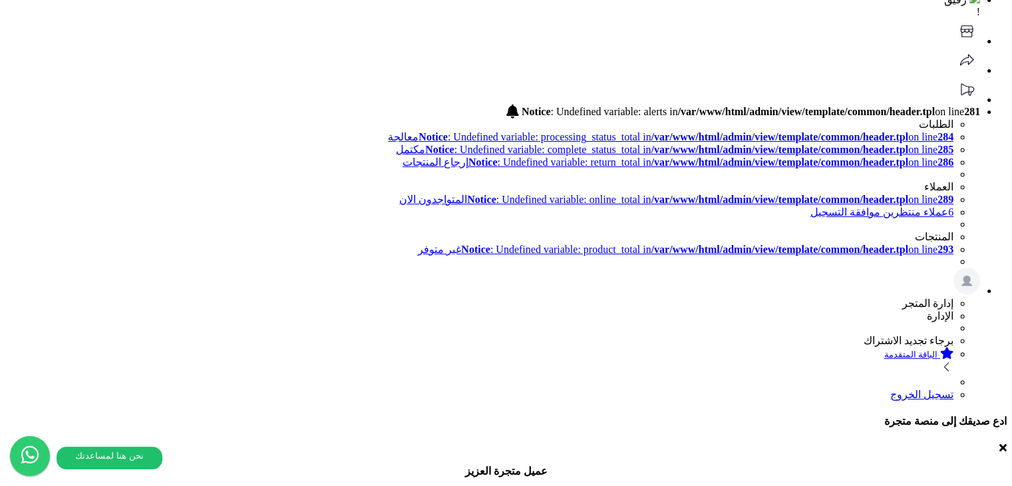
copy b "smarterp_order"
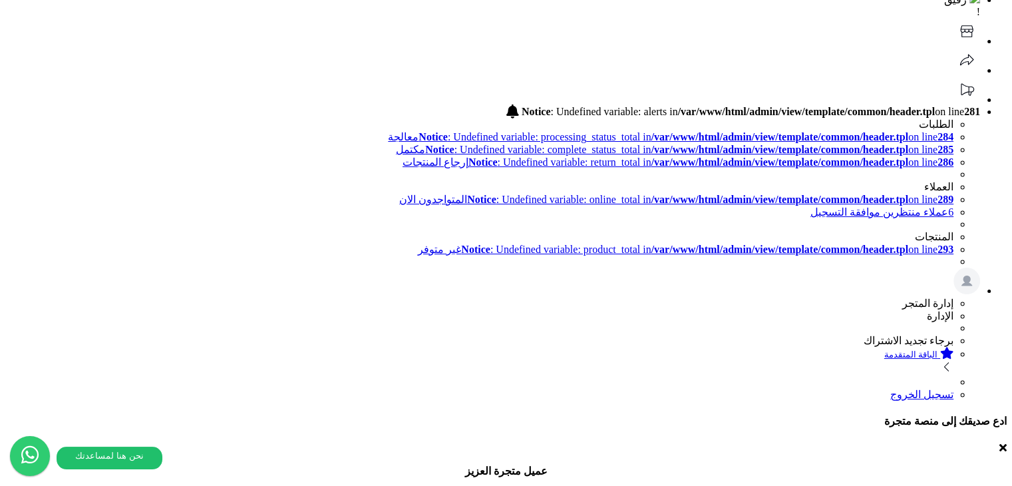
copy label "order_column_qbc_order_Id"
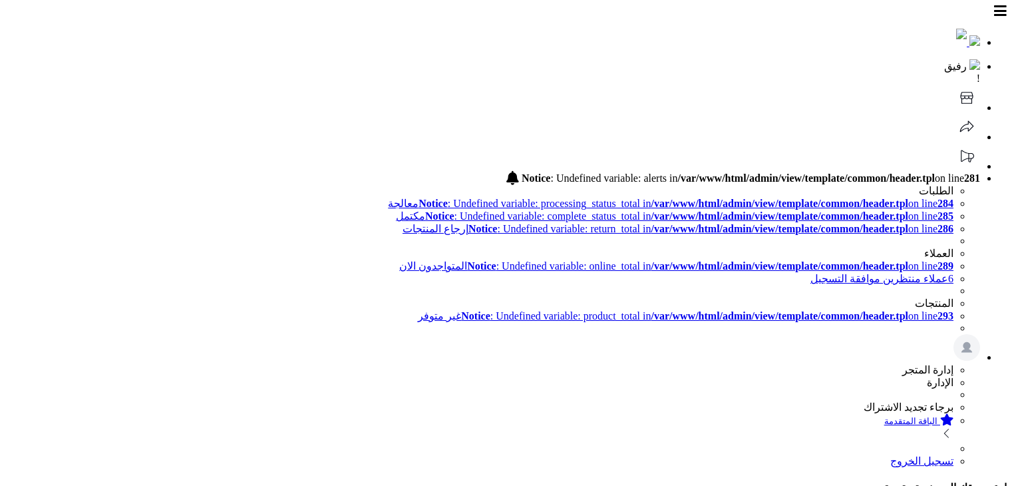
scroll to position [71, 0]
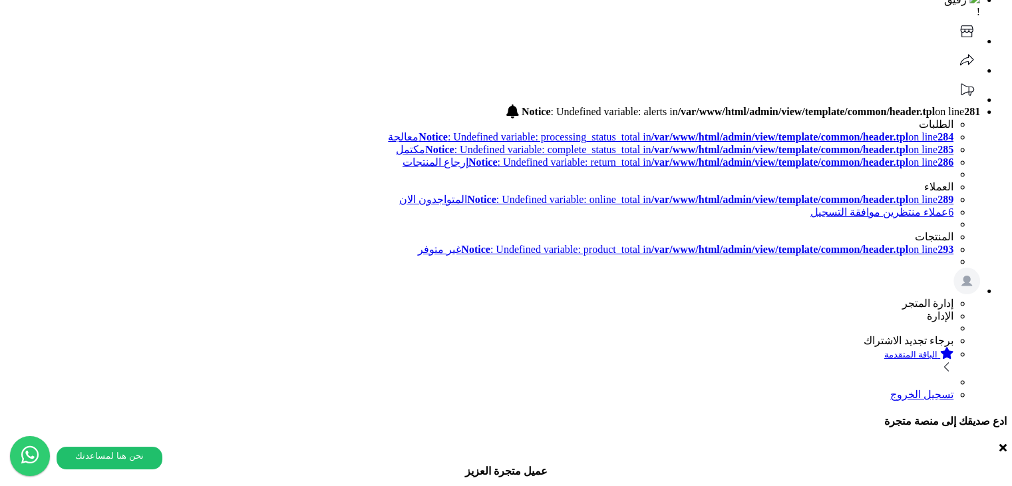
drag, startPoint x: 410, startPoint y: 264, endPoint x: 0, endPoint y: 283, distance: 410.3
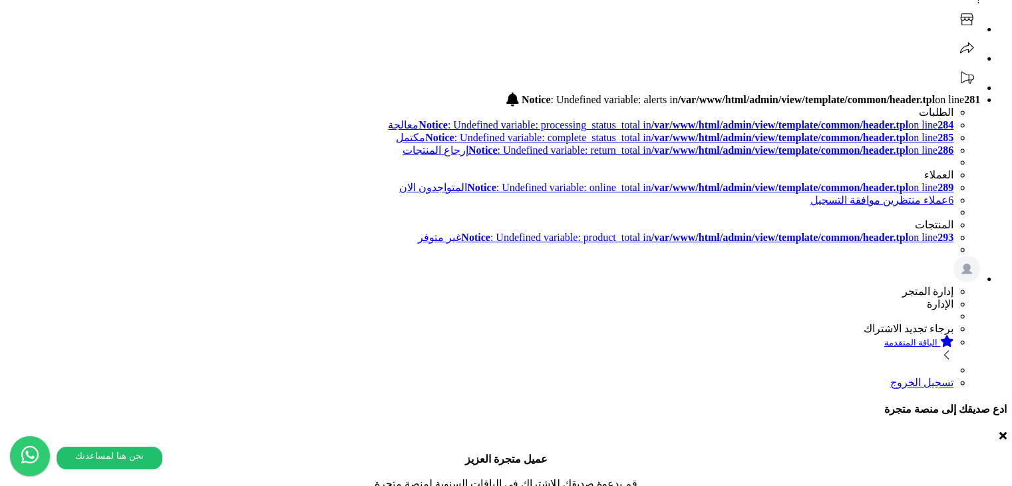
scroll to position [45, 0]
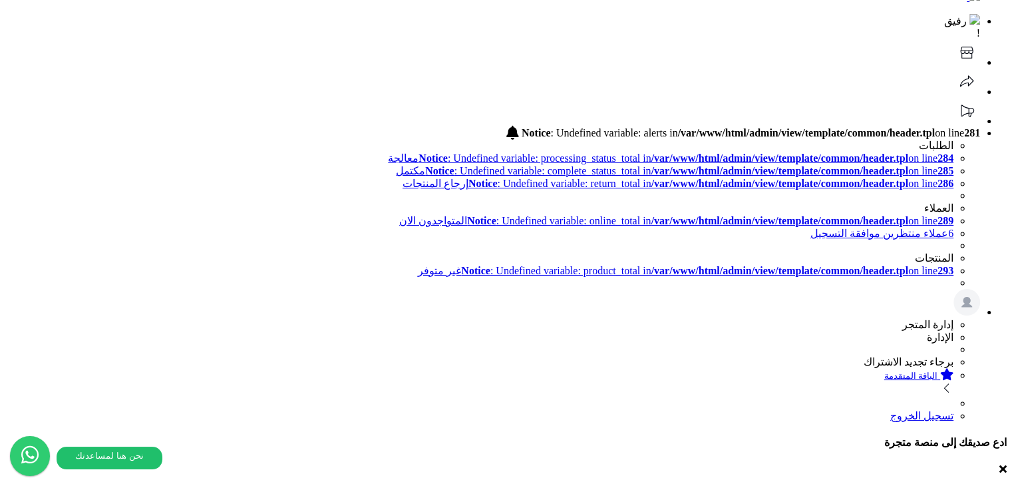
drag, startPoint x: 695, startPoint y: 393, endPoint x: 597, endPoint y: 389, distance: 97.2
copy tr "رقم الطلب آيدي النظام المحاسبي"
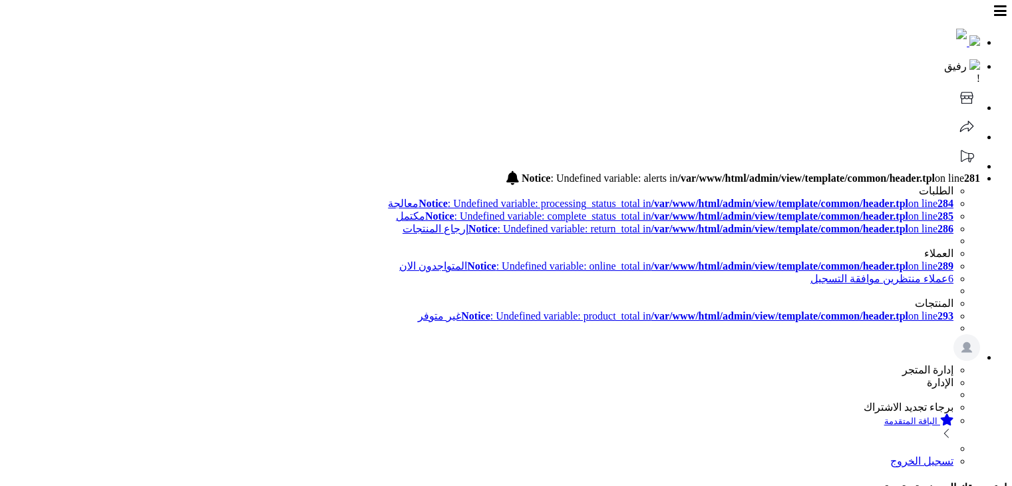
scroll to position [45, 0]
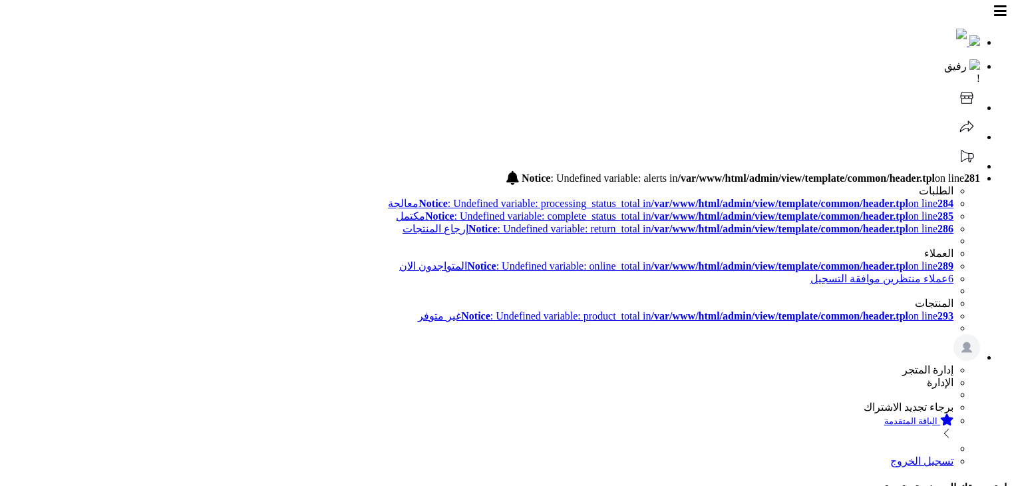
scroll to position [45, 0]
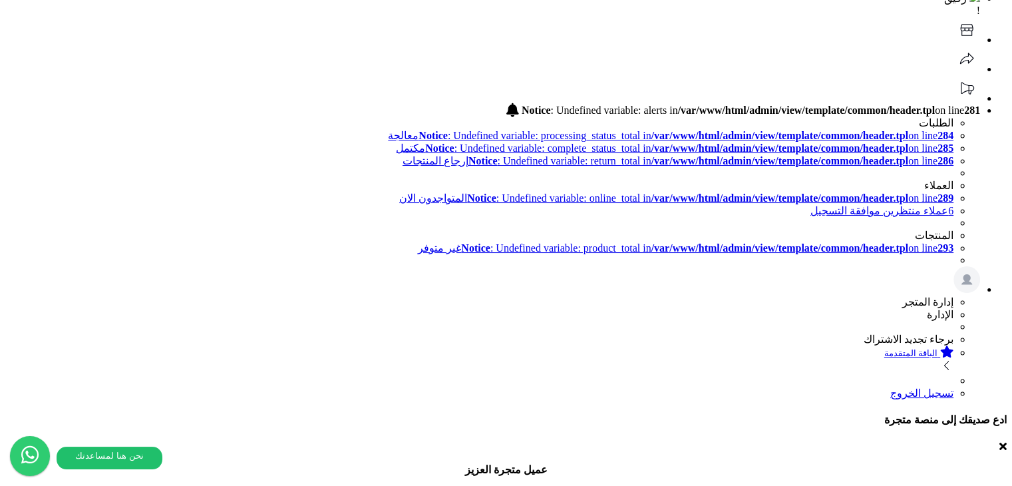
scroll to position [45, 0]
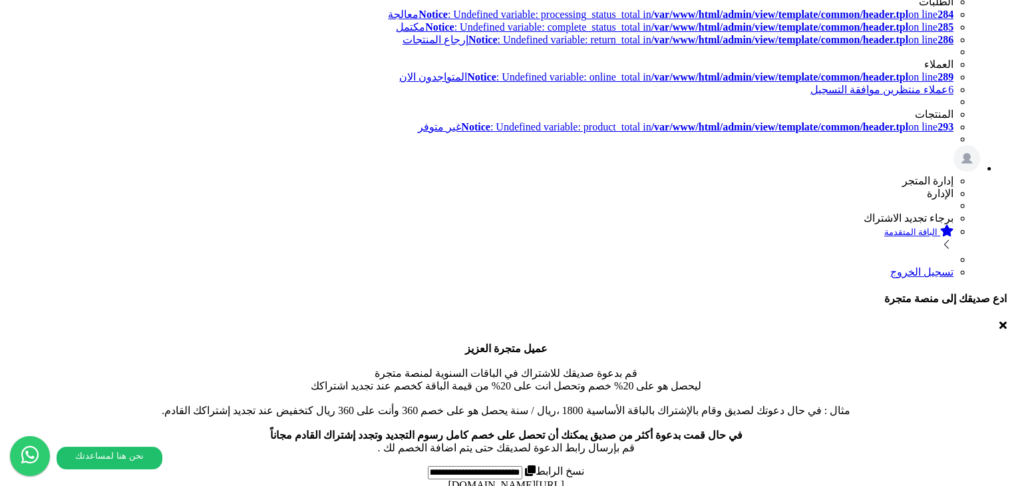
scroll to position [0, 0]
